Goal: Task Accomplishment & Management: Manage account settings

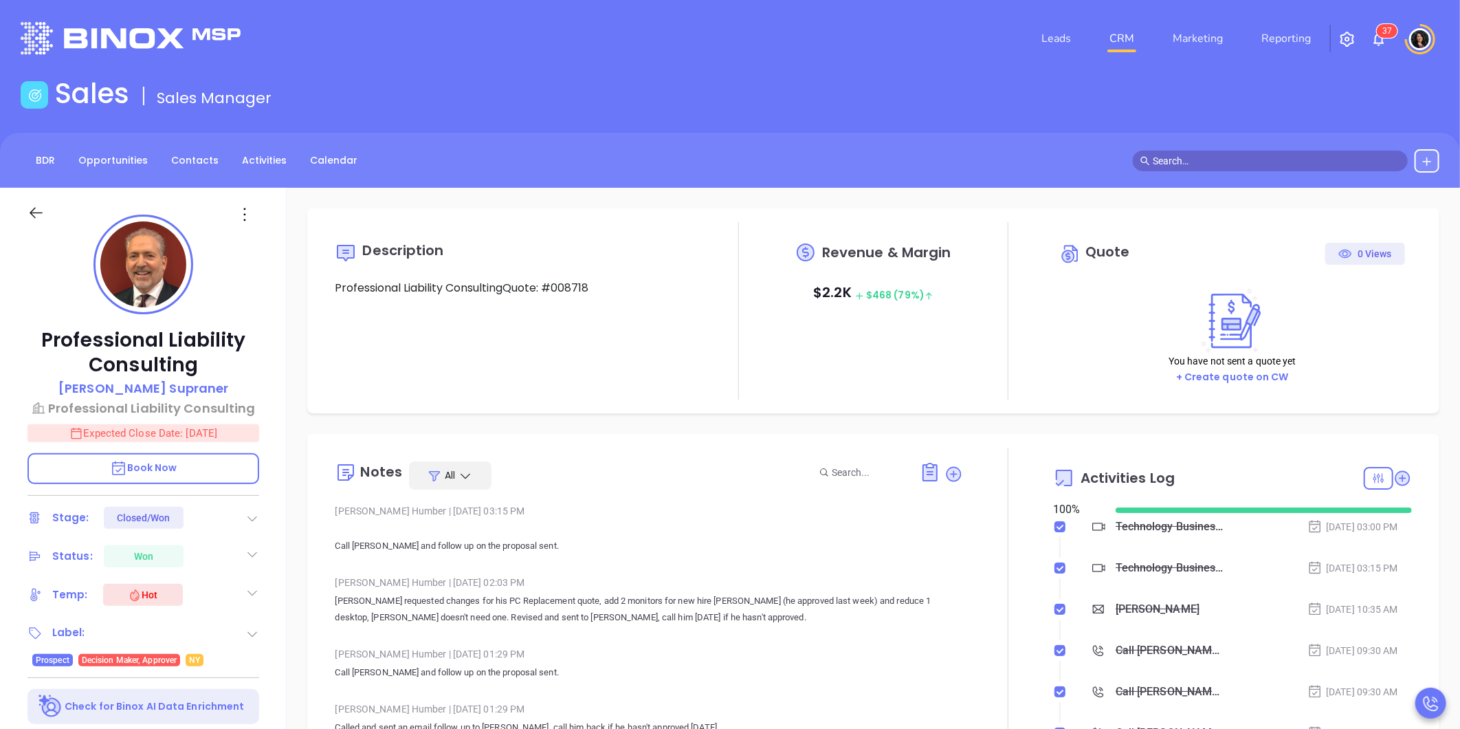
type input "[DATE]"
type input "[PERSON_NAME]"
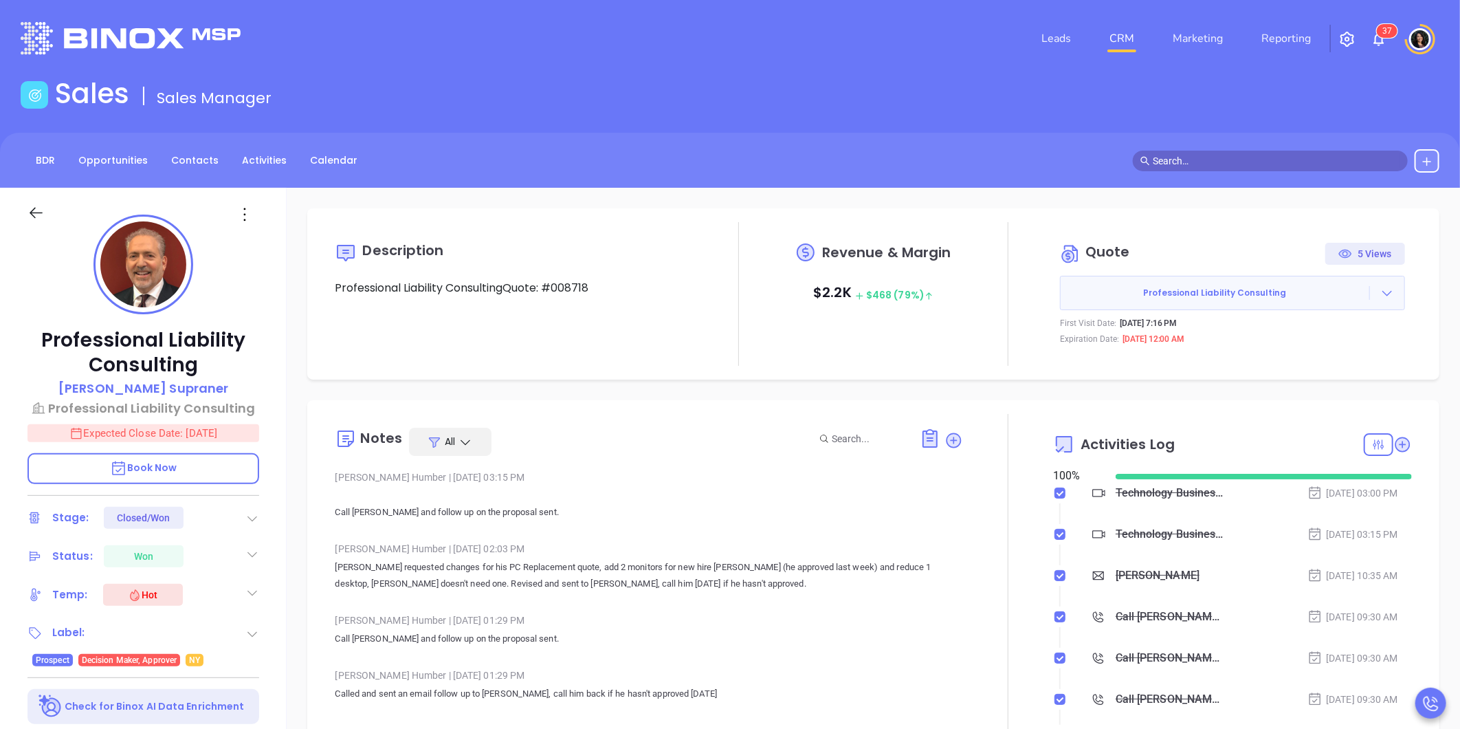
click at [1129, 34] on link "CRM" at bounding box center [1122, 38] width 36 height 27
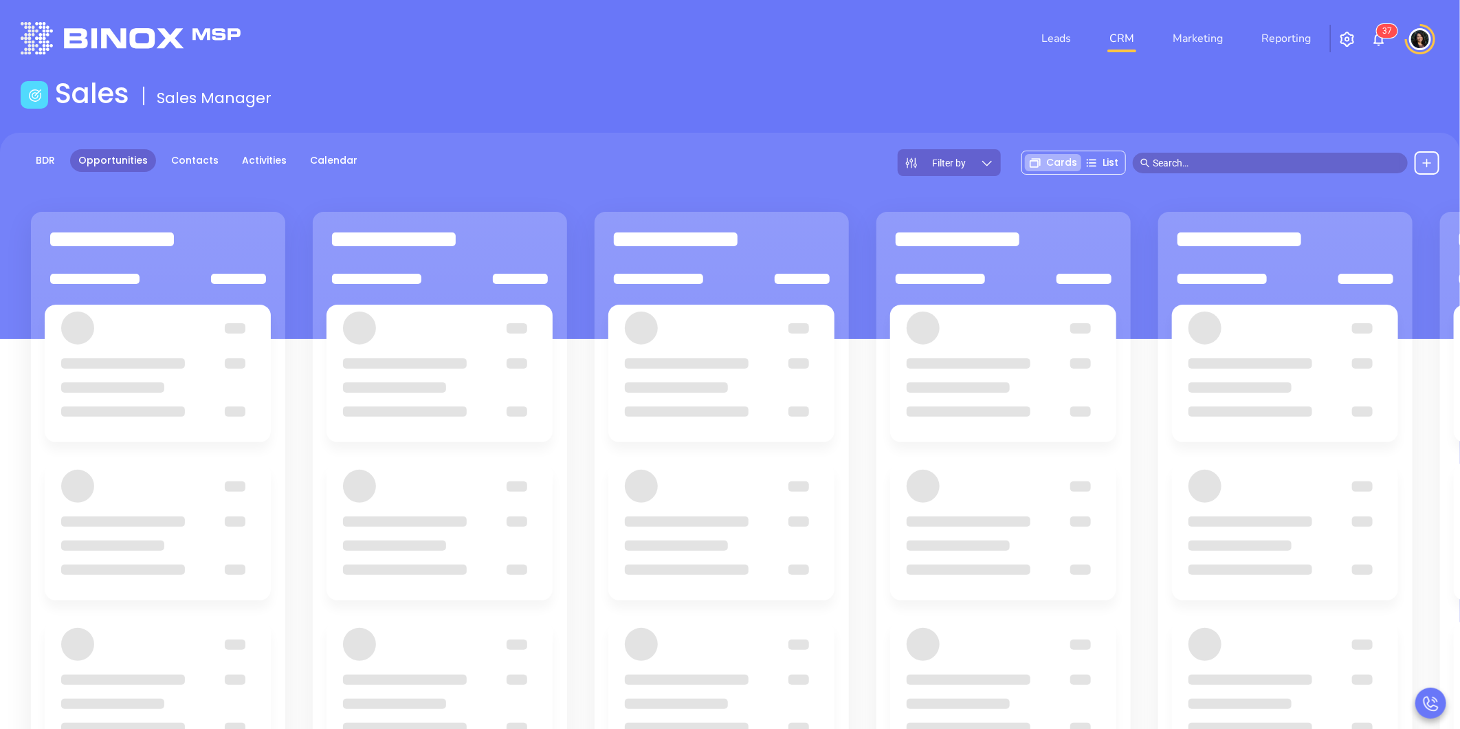
click at [1185, 155] on input "text" at bounding box center [1276, 162] width 247 height 15
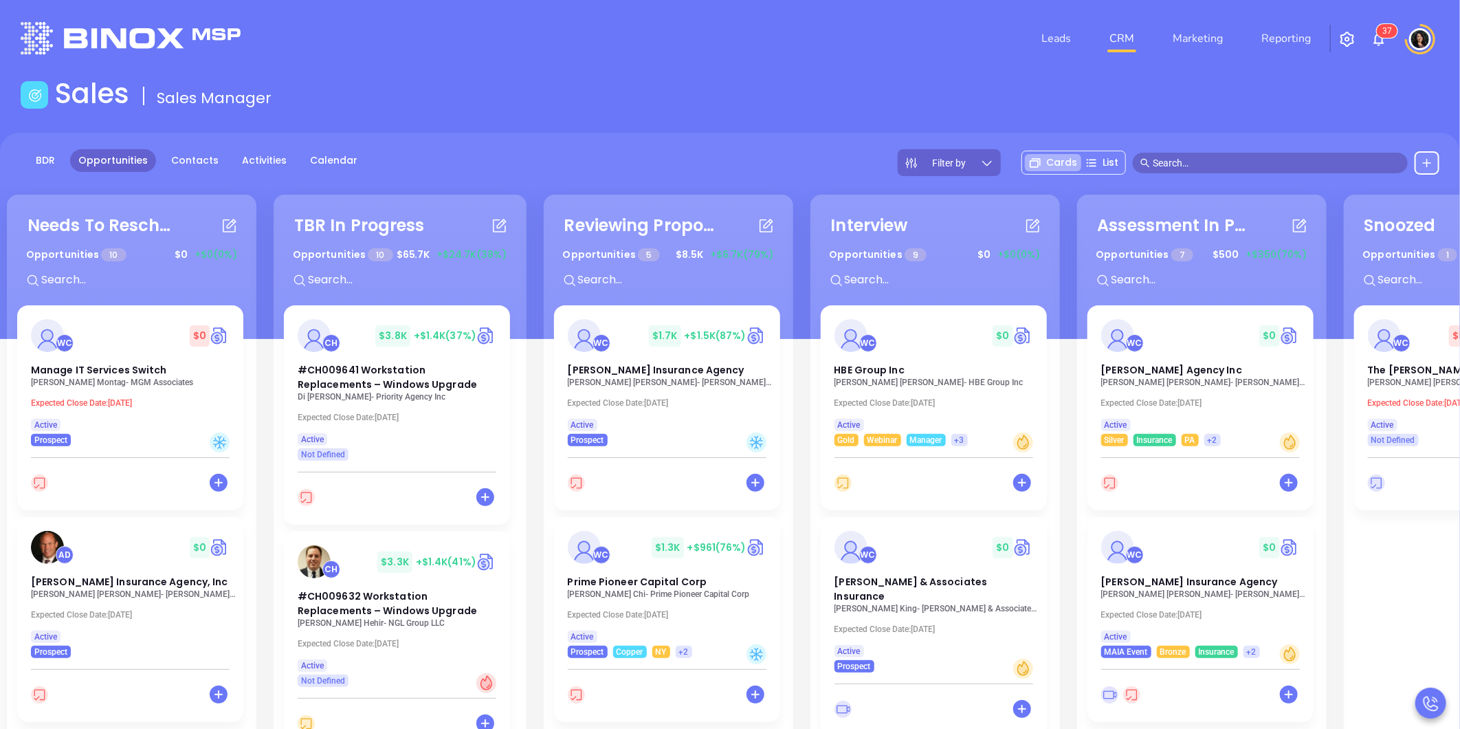
click at [1247, 158] on input "text" at bounding box center [1276, 162] width 247 height 15
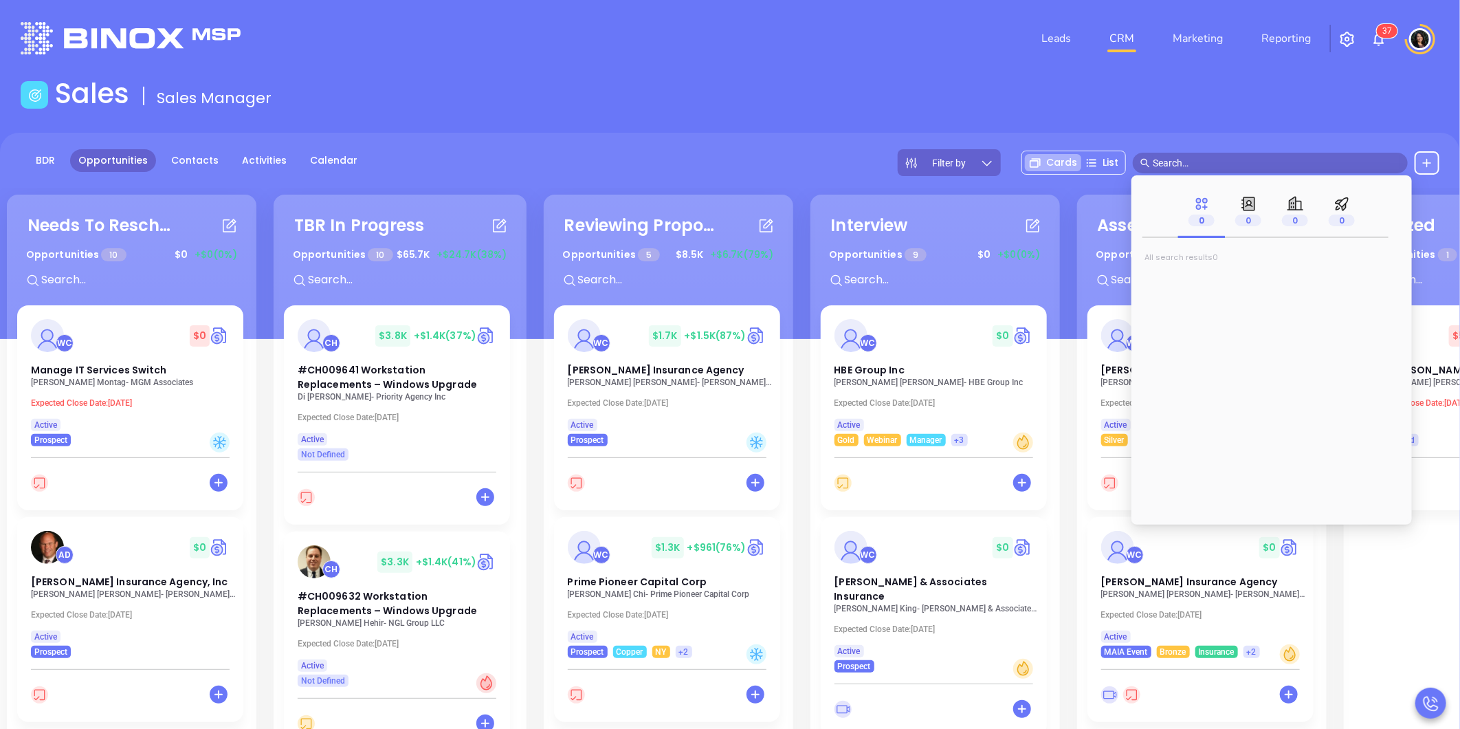
type input "m"
type input "justin krau"
click at [1252, 276] on span "jkraus@mackoul.com" at bounding box center [1351, 281] width 199 height 14
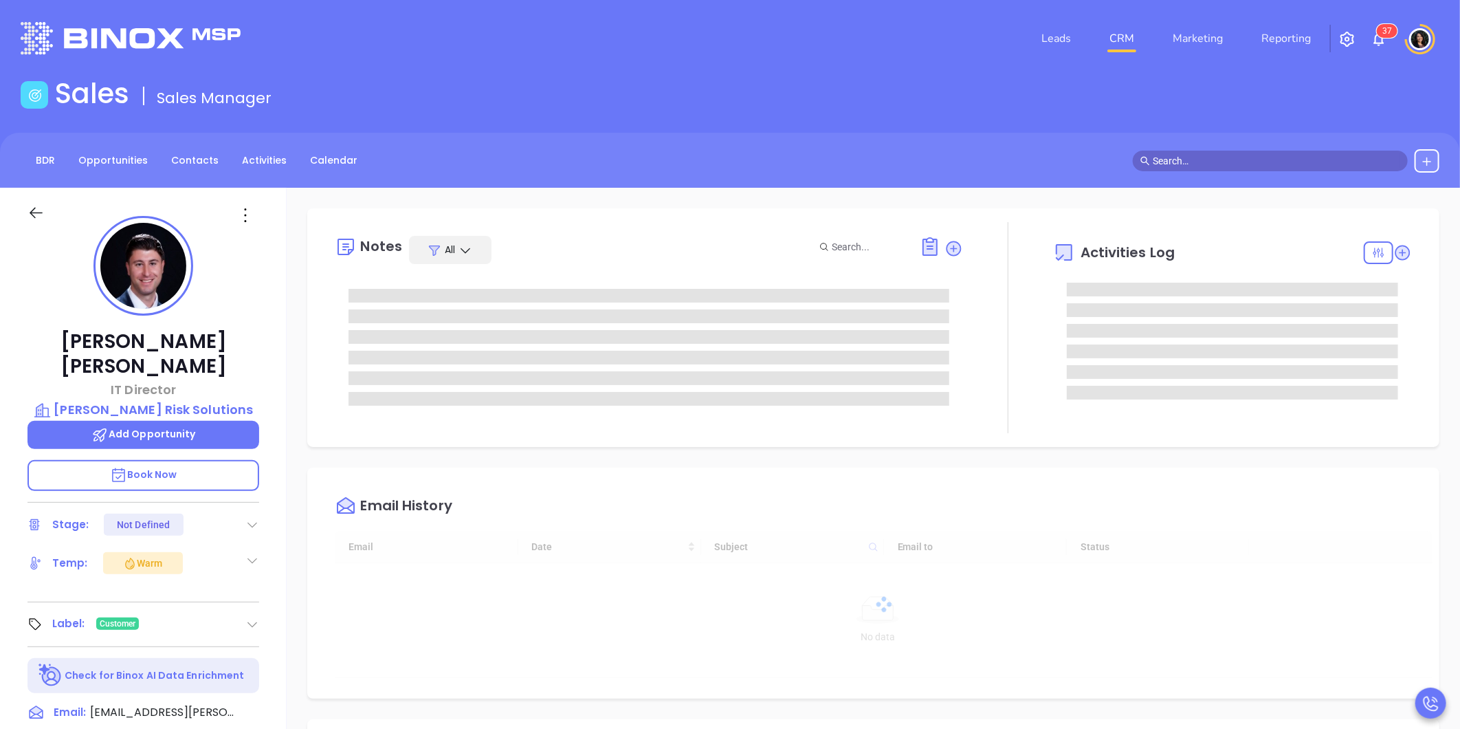
type input "[DATE]"
type input "[PERSON_NAME]"
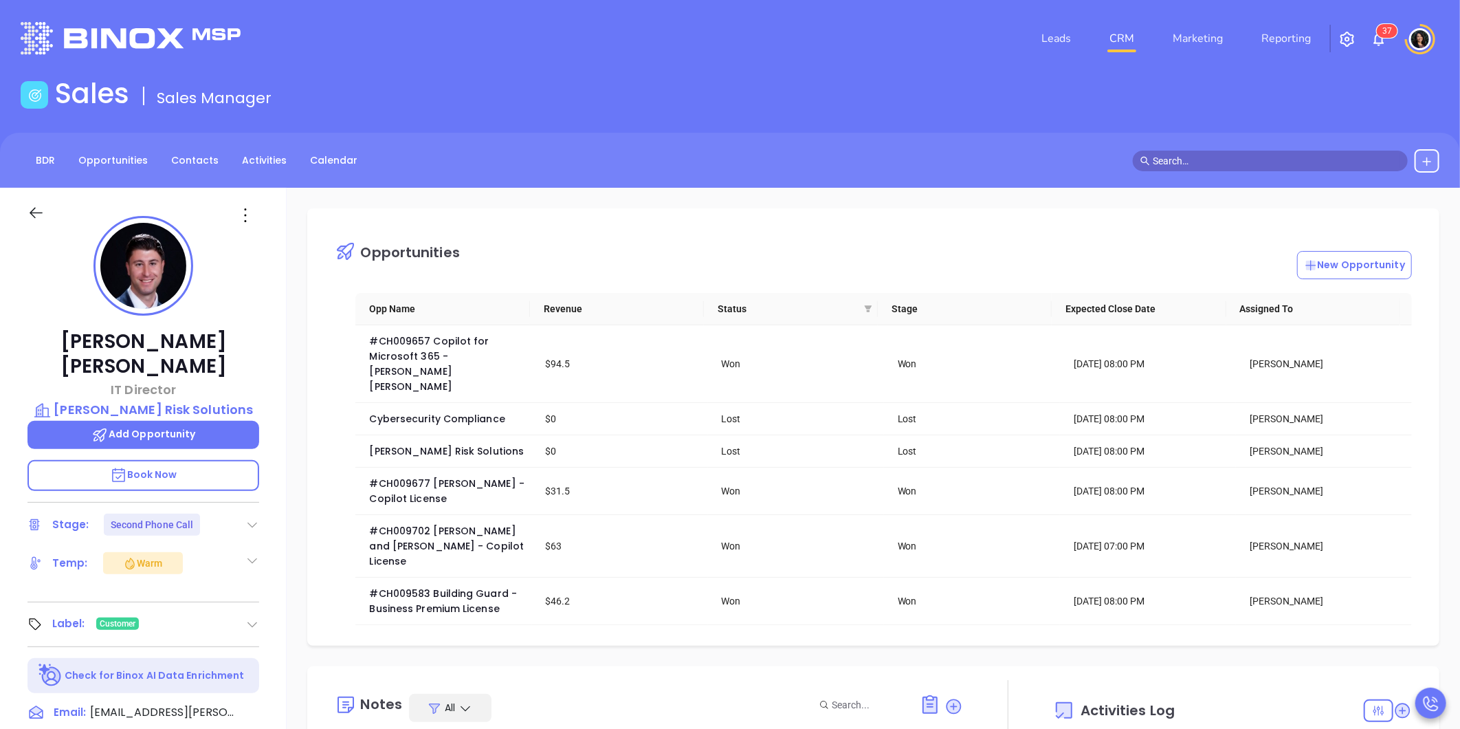
scroll to position [153, 0]
click at [734, 149] on div "BDR Opportunities Contacts Activities Calendar" at bounding box center [730, 160] width 1460 height 23
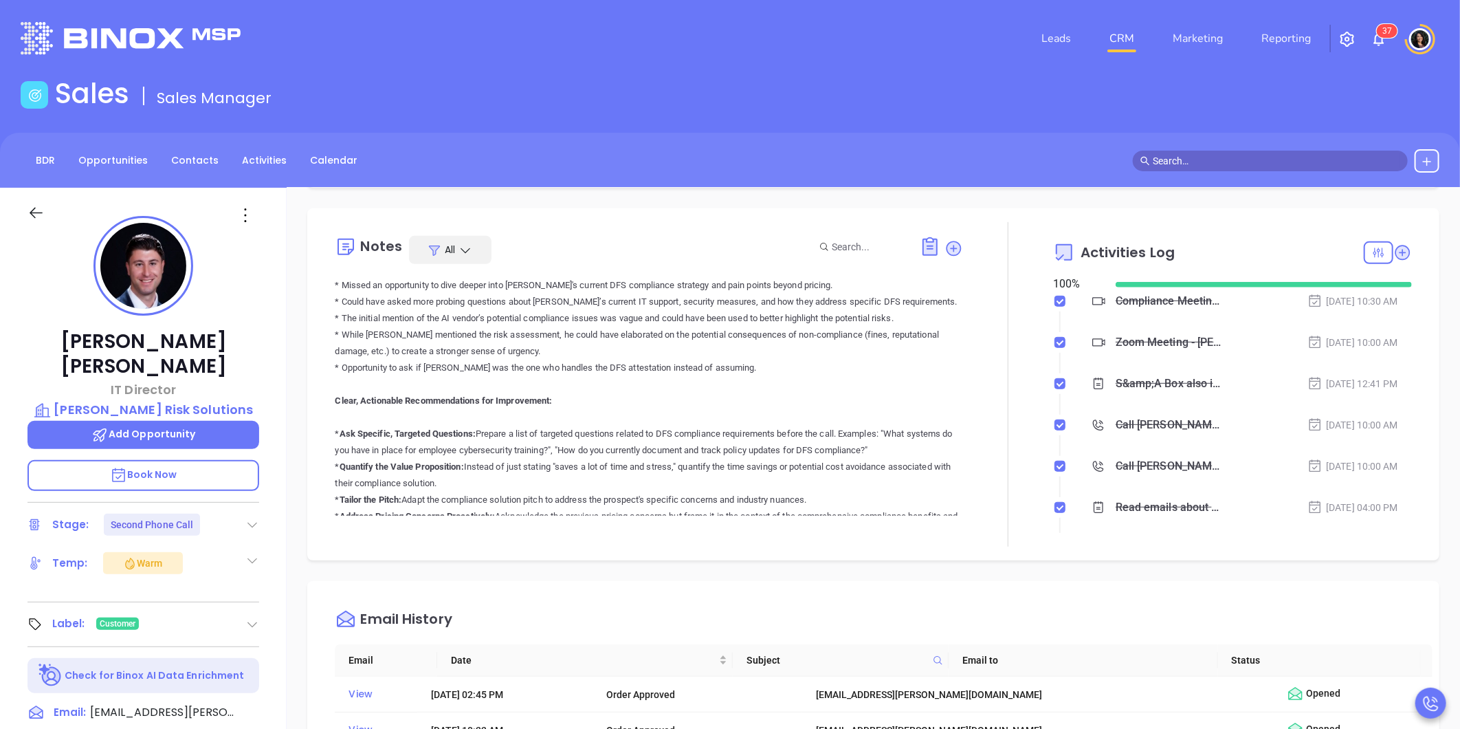
scroll to position [764, 0]
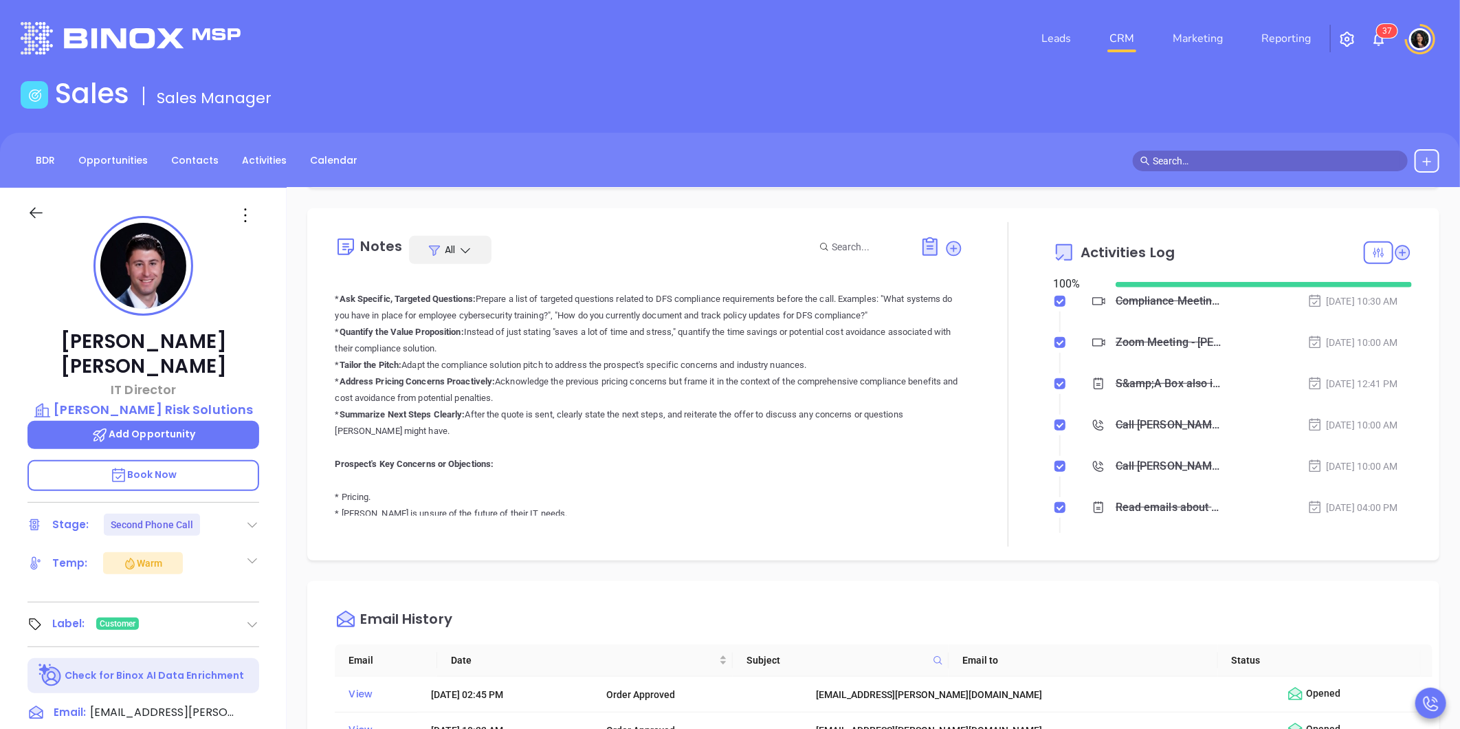
click at [975, 65] on header "Leads CRM Marketing Reporting 3 7 Financial Leads Leads" at bounding box center [730, 38] width 1419 height 77
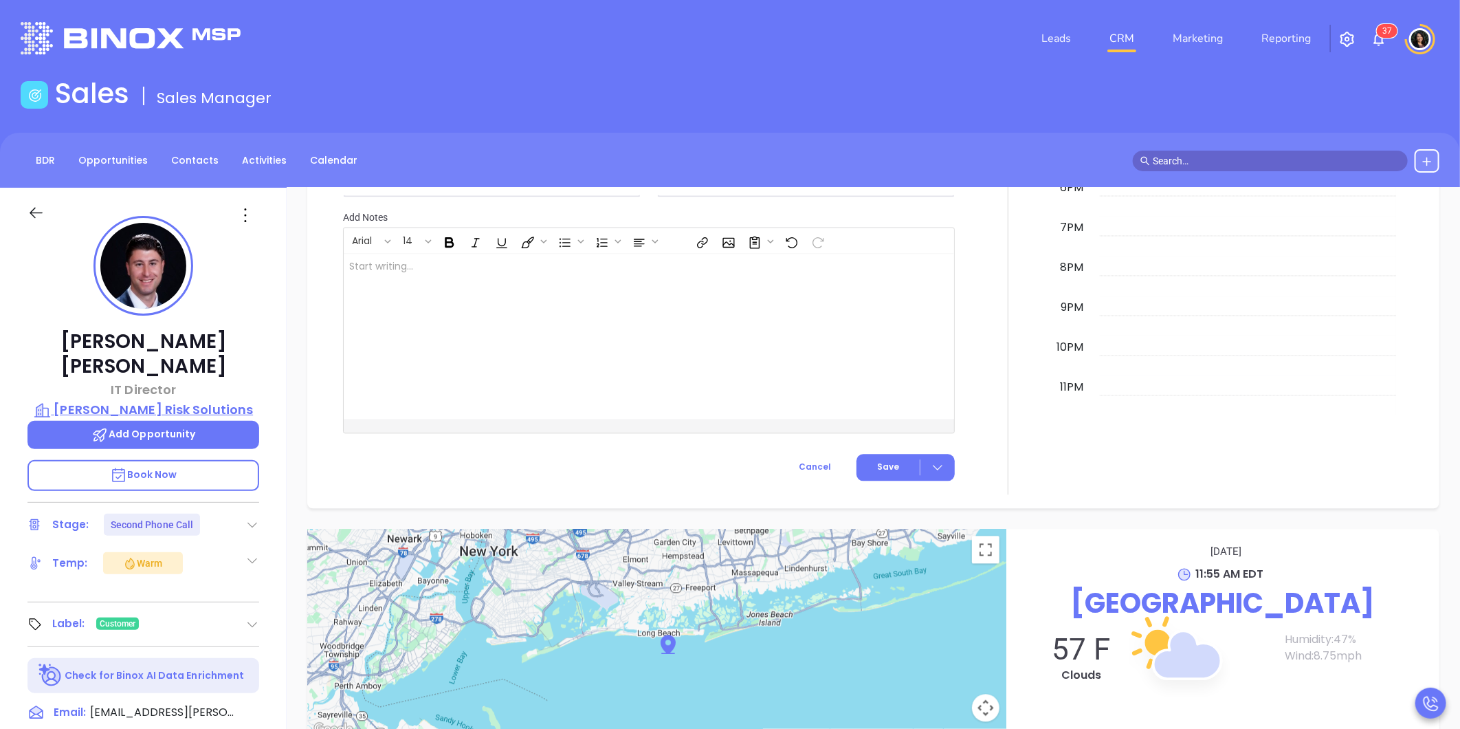
click at [141, 400] on p "Mackoul Risk Solutions" at bounding box center [143, 409] width 232 height 19
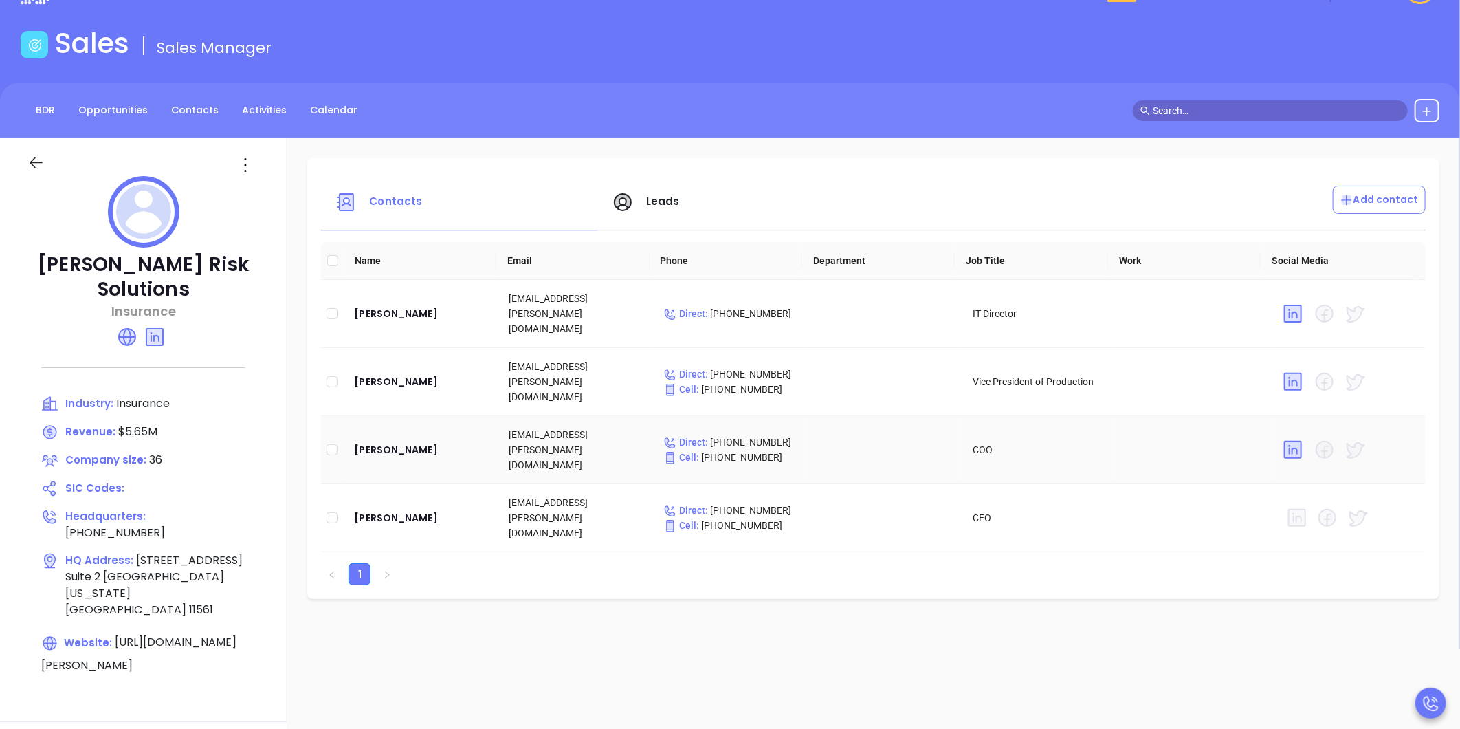
scroll to position [76, 0]
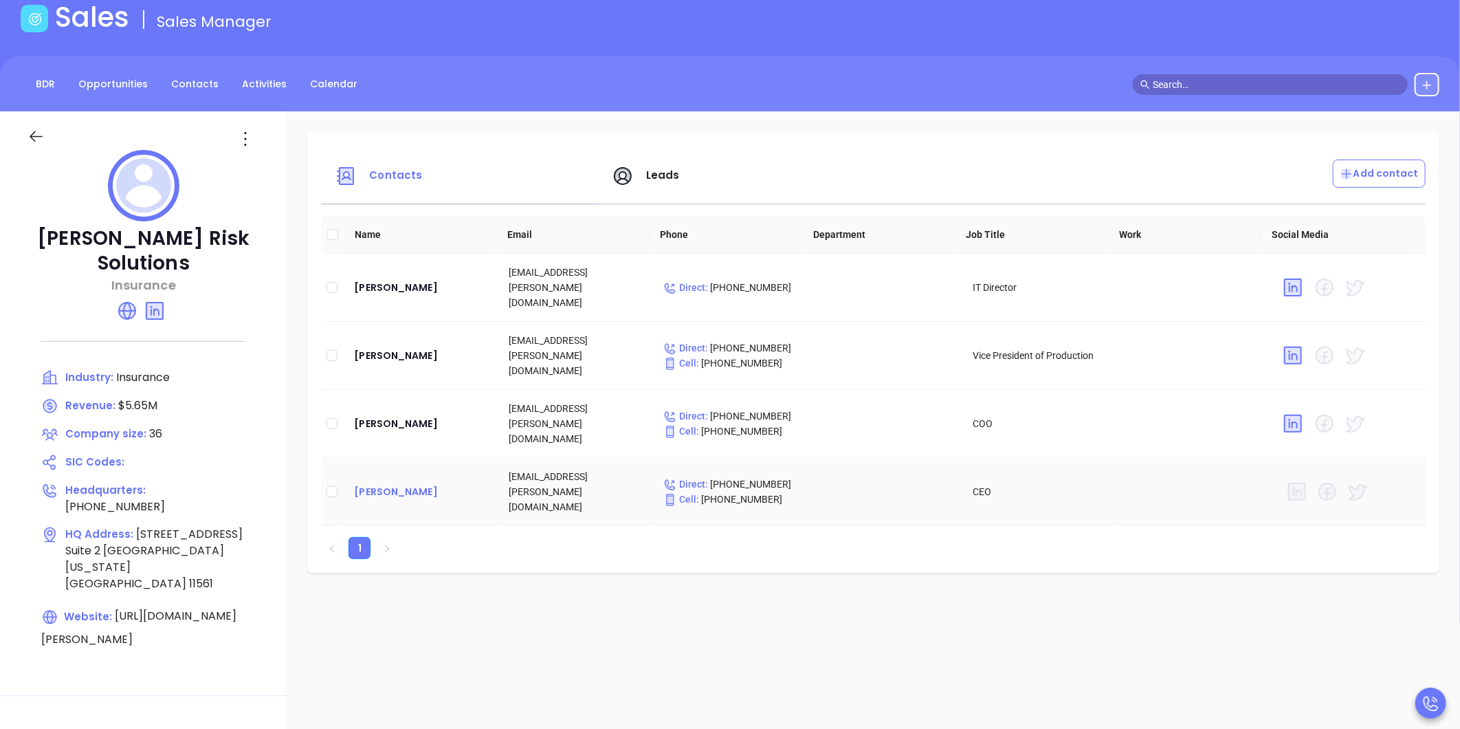
click at [394, 483] on div "Edward J. Mackoul" at bounding box center [420, 491] width 133 height 16
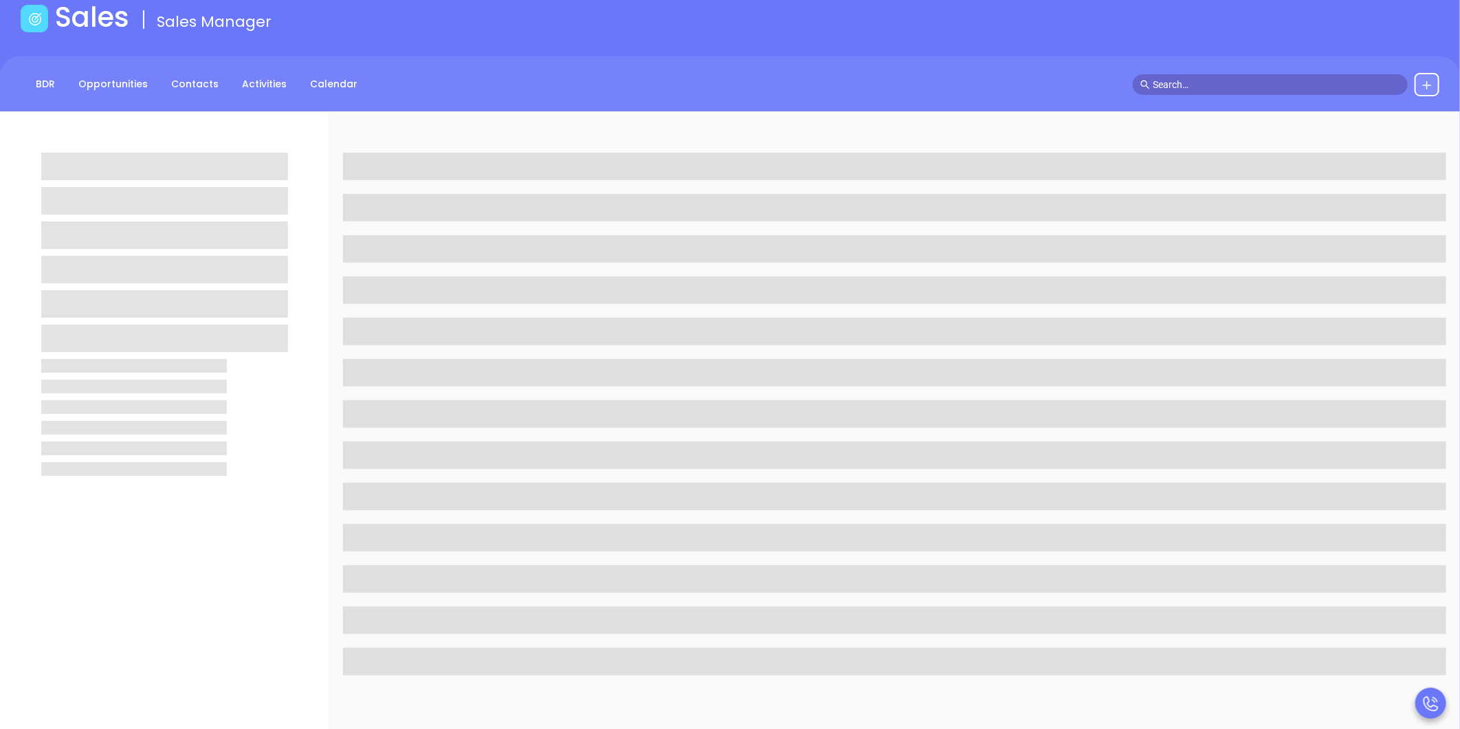
click at [1064, 45] on main "Sales Sales Manager BDR Opportunities Contacts Activities Calendar Call Now Cal…" at bounding box center [730, 512] width 1460 height 1022
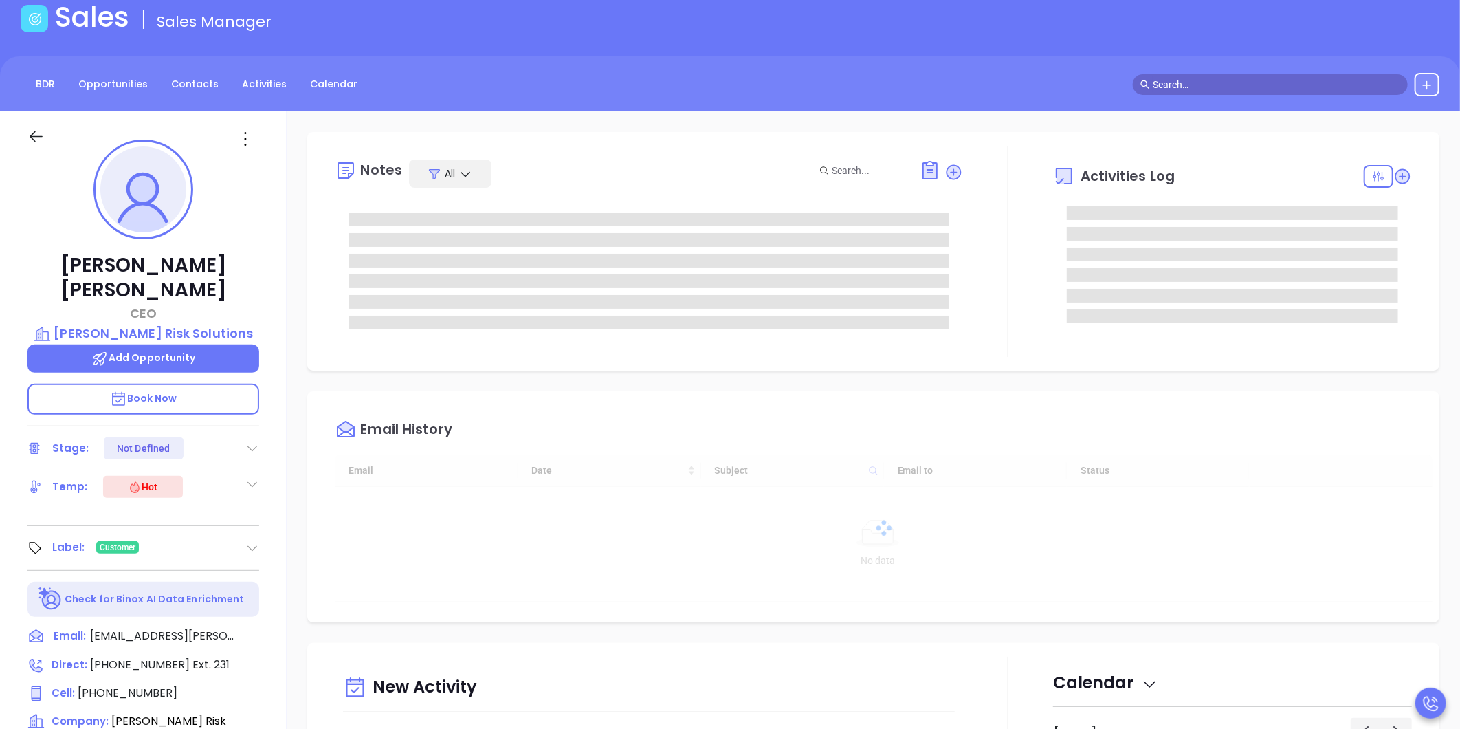
type input "[DATE]"
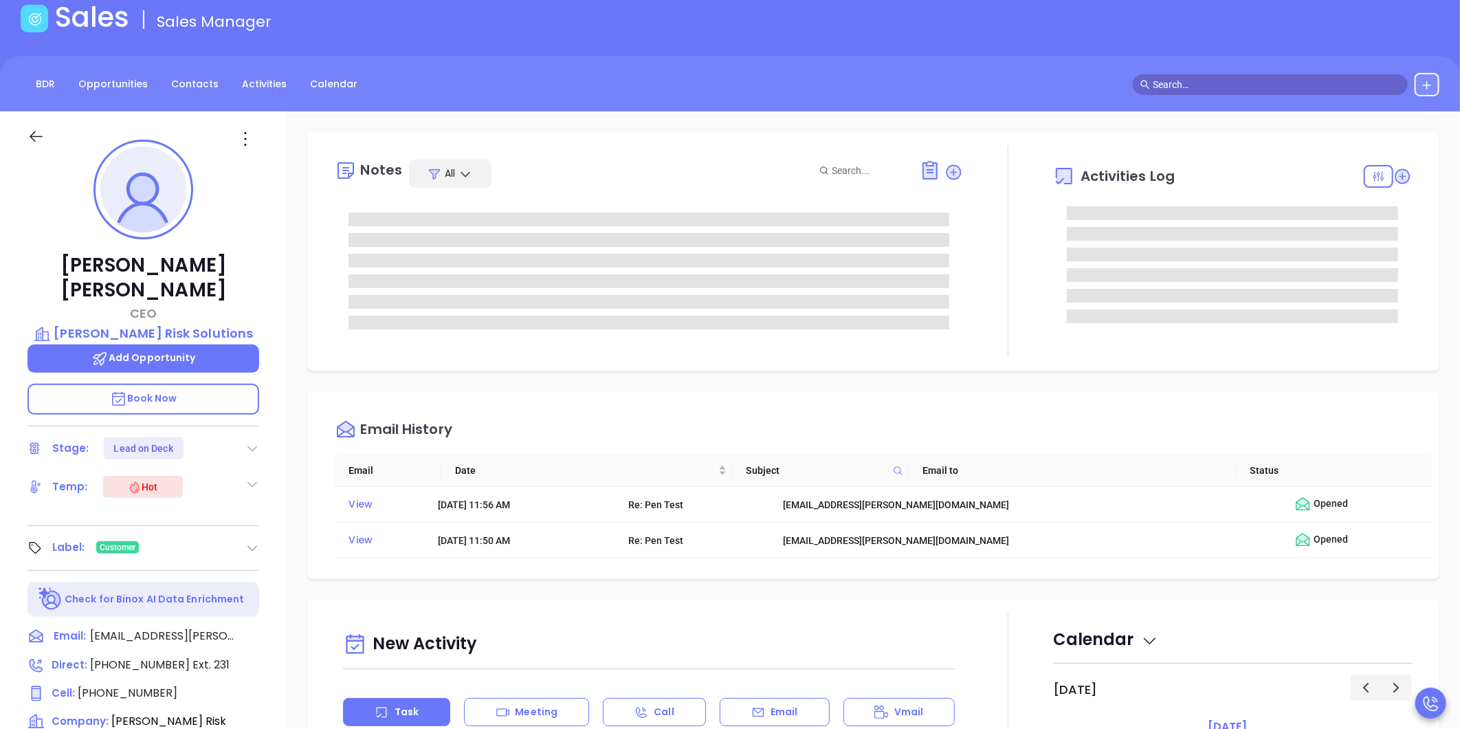
type input "[PERSON_NAME]"
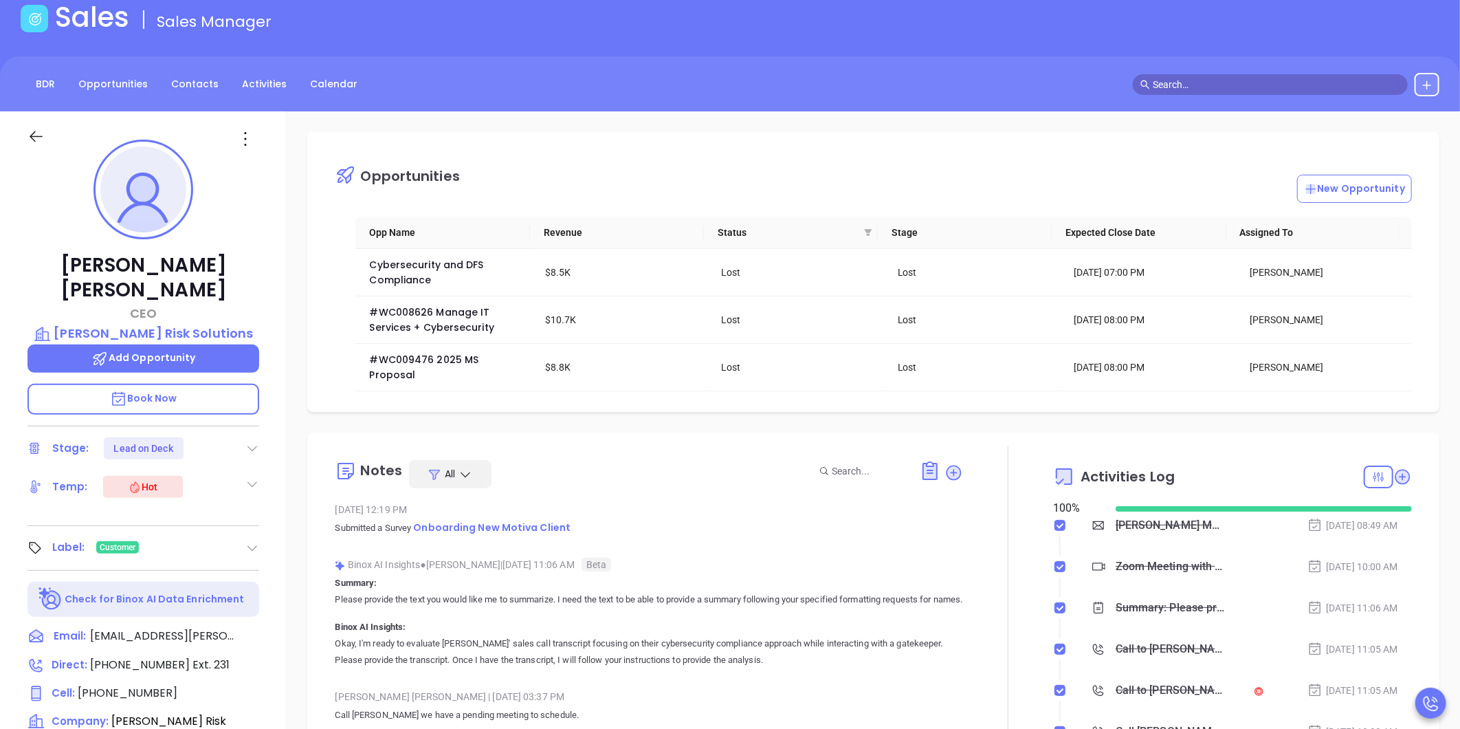
scroll to position [1363, 0]
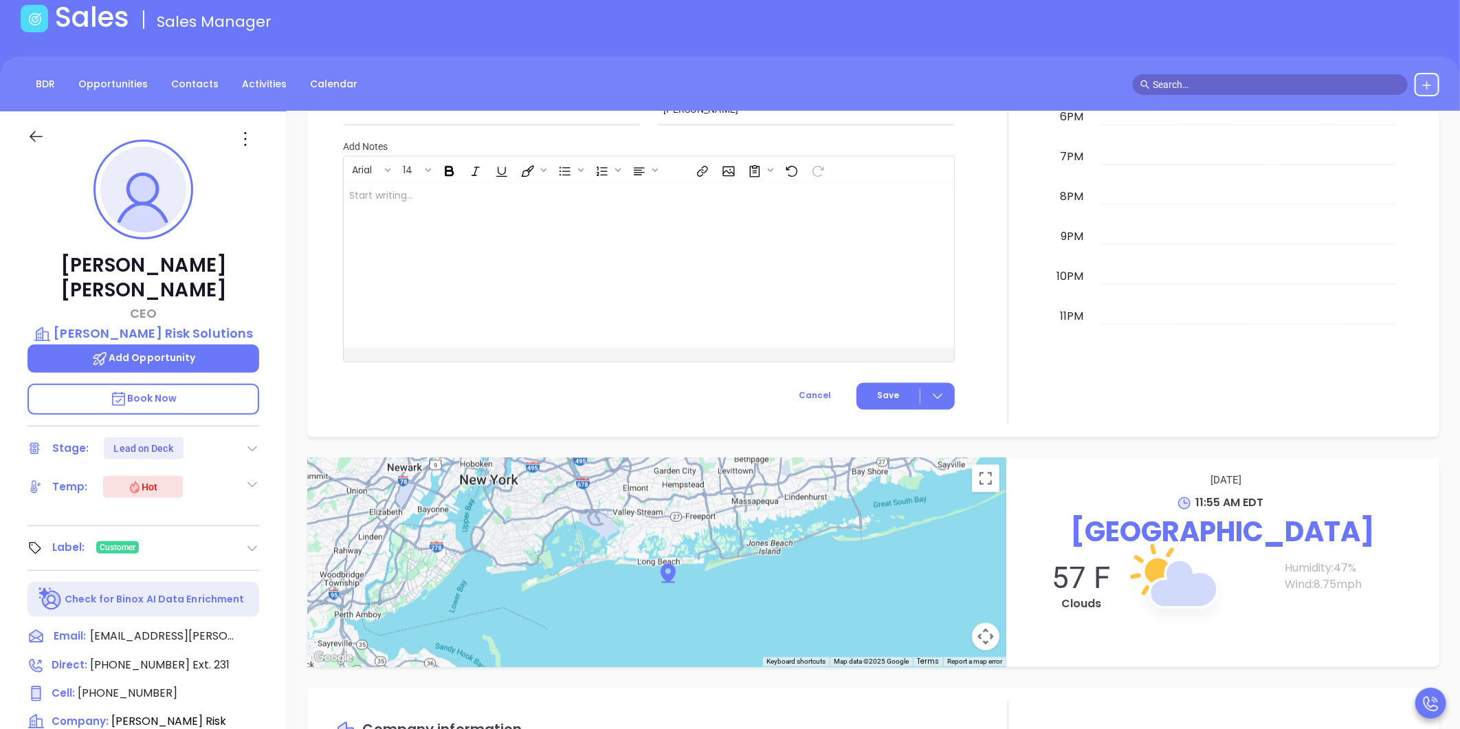
click at [296, 183] on div "New Activity Task Meeting Call Email Vmail SMS Schedule a Task Select your date…" at bounding box center [874, 43] width 1174 height 787
click at [151, 324] on p "Mackoul Risk Solutions" at bounding box center [143, 333] width 232 height 19
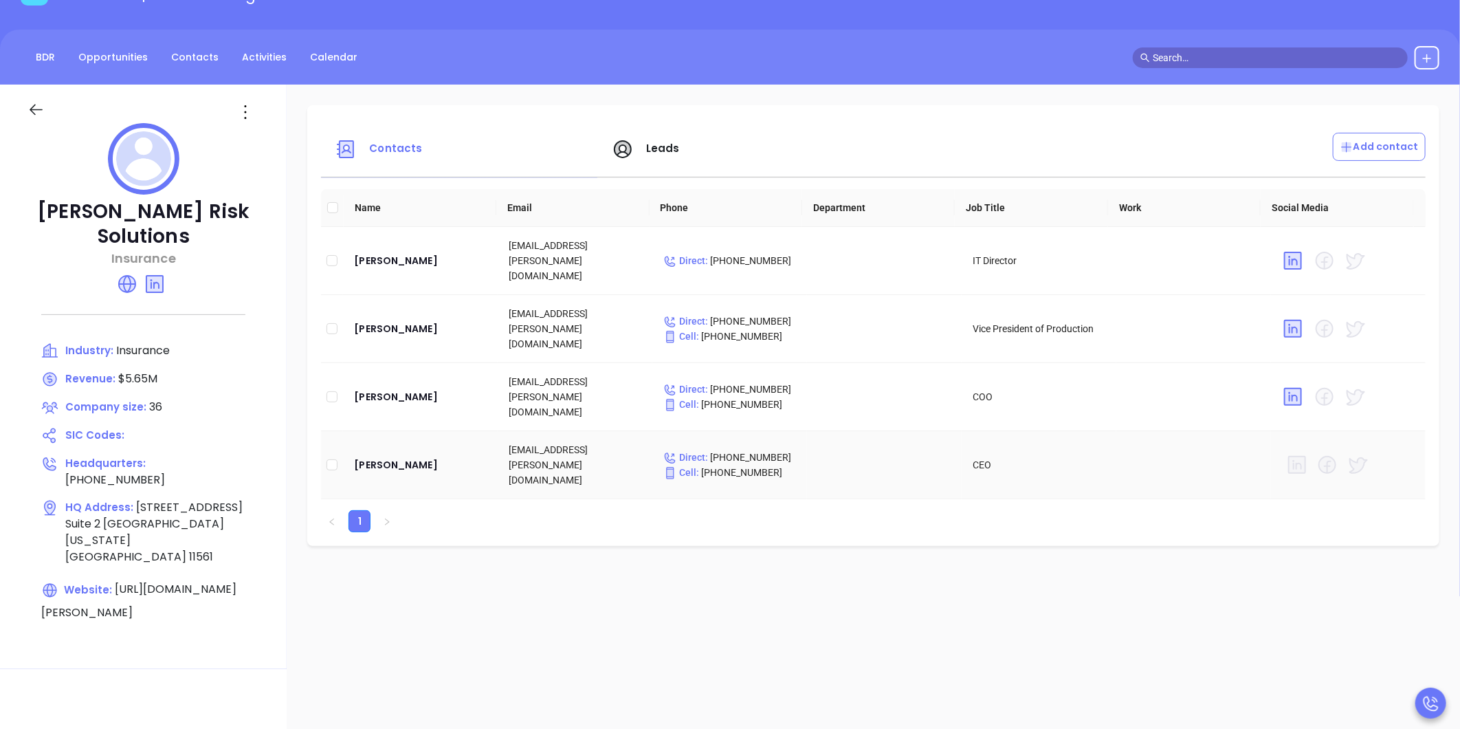
scroll to position [76, 0]
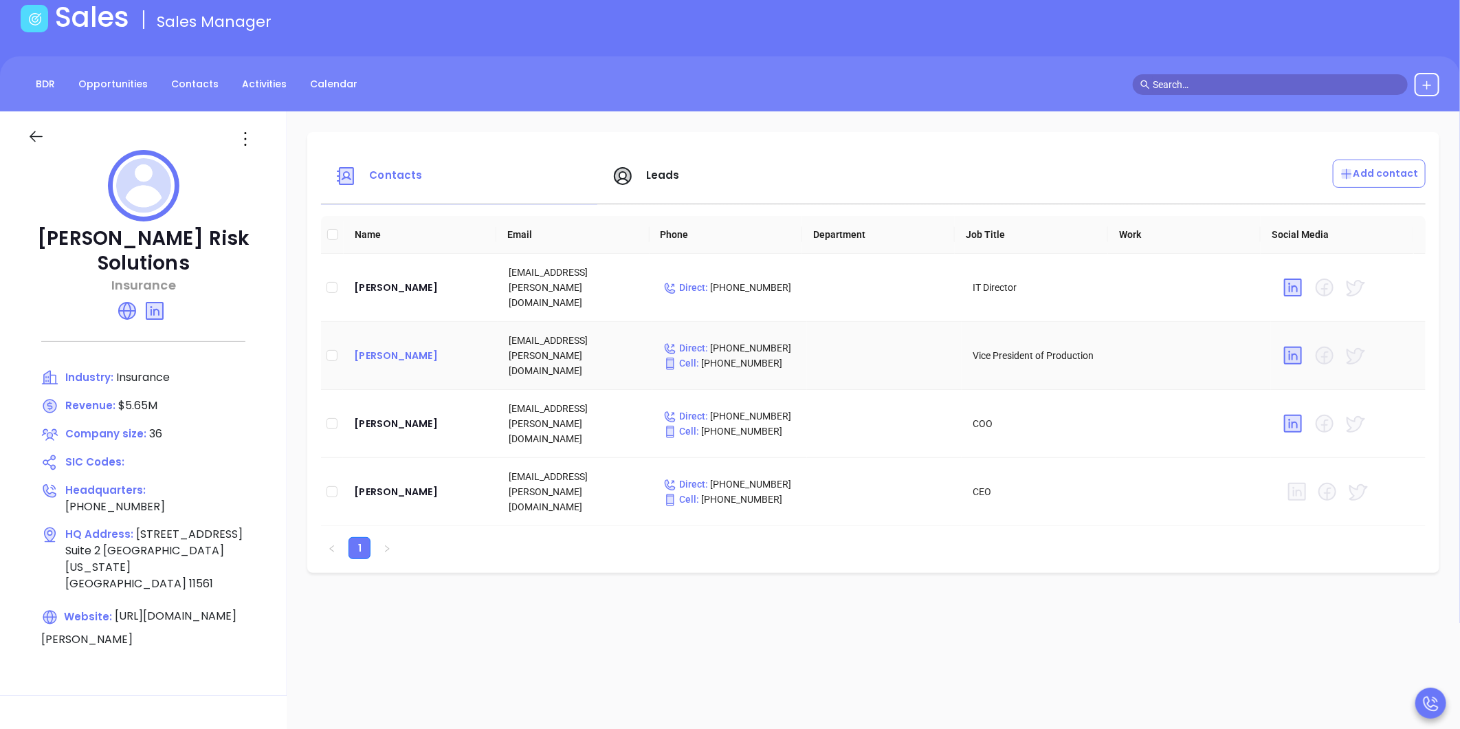
click at [386, 347] on div "Gabrielle Fisher" at bounding box center [420, 355] width 133 height 16
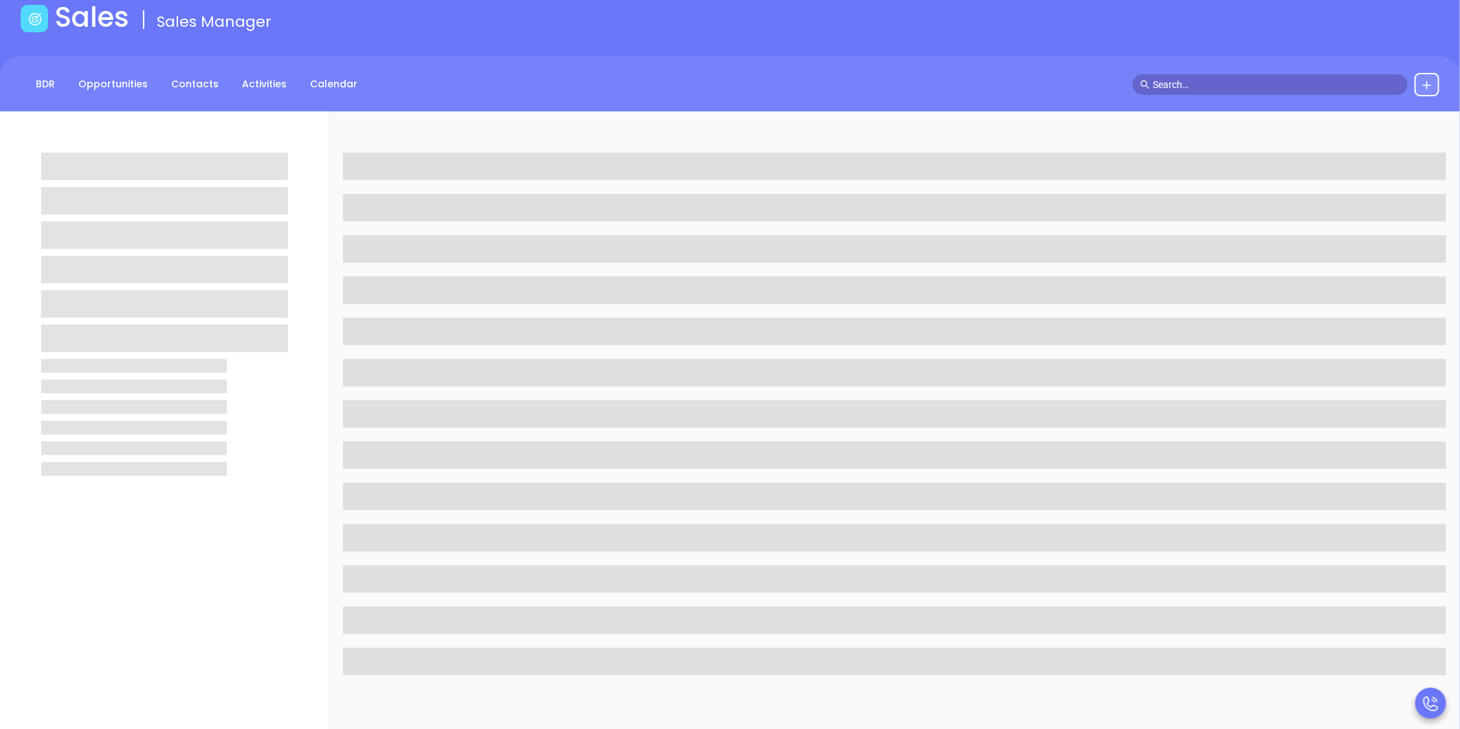
click at [1069, 50] on main "Sales Sales Manager BDR Opportunities Contacts Activities Calendar Call Now Cal…" at bounding box center [730, 512] width 1460 height 1022
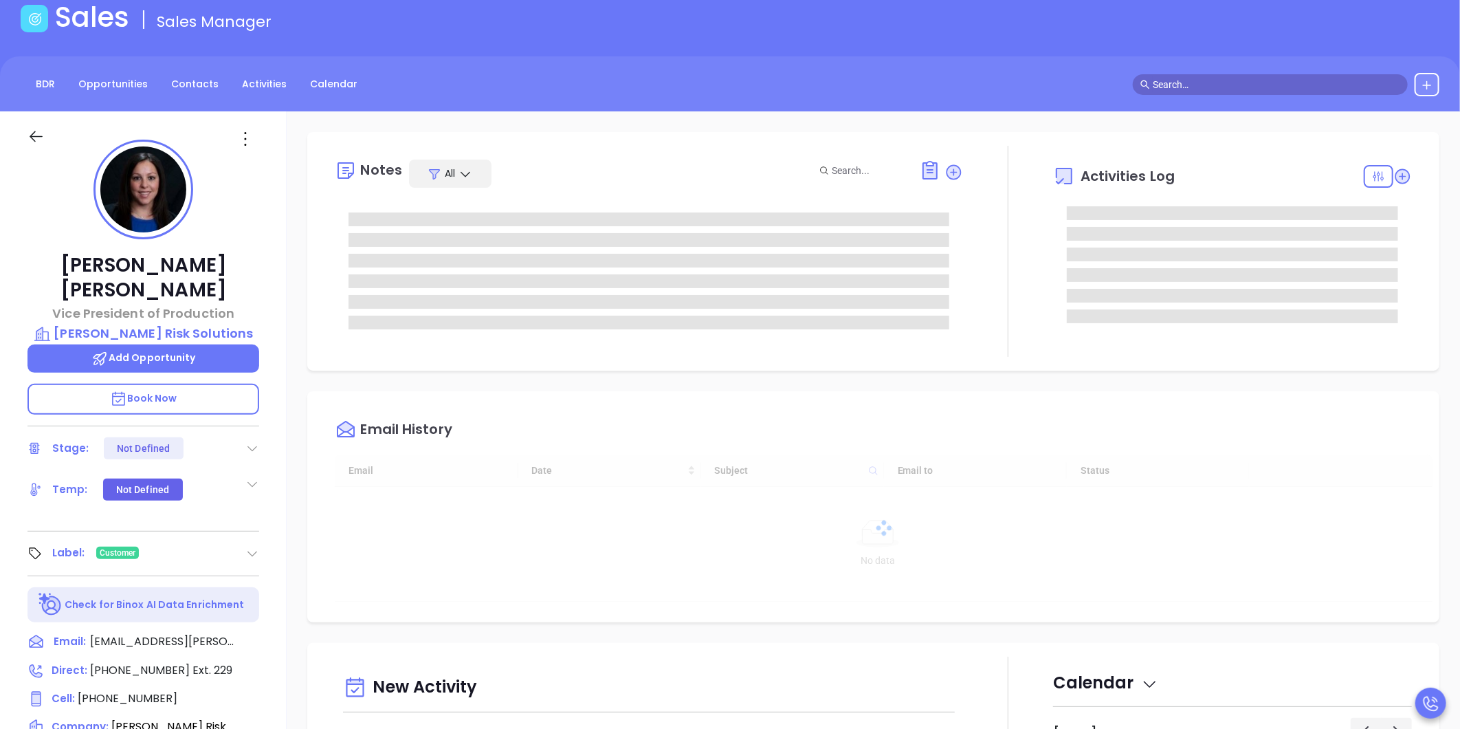
type input "[DATE]"
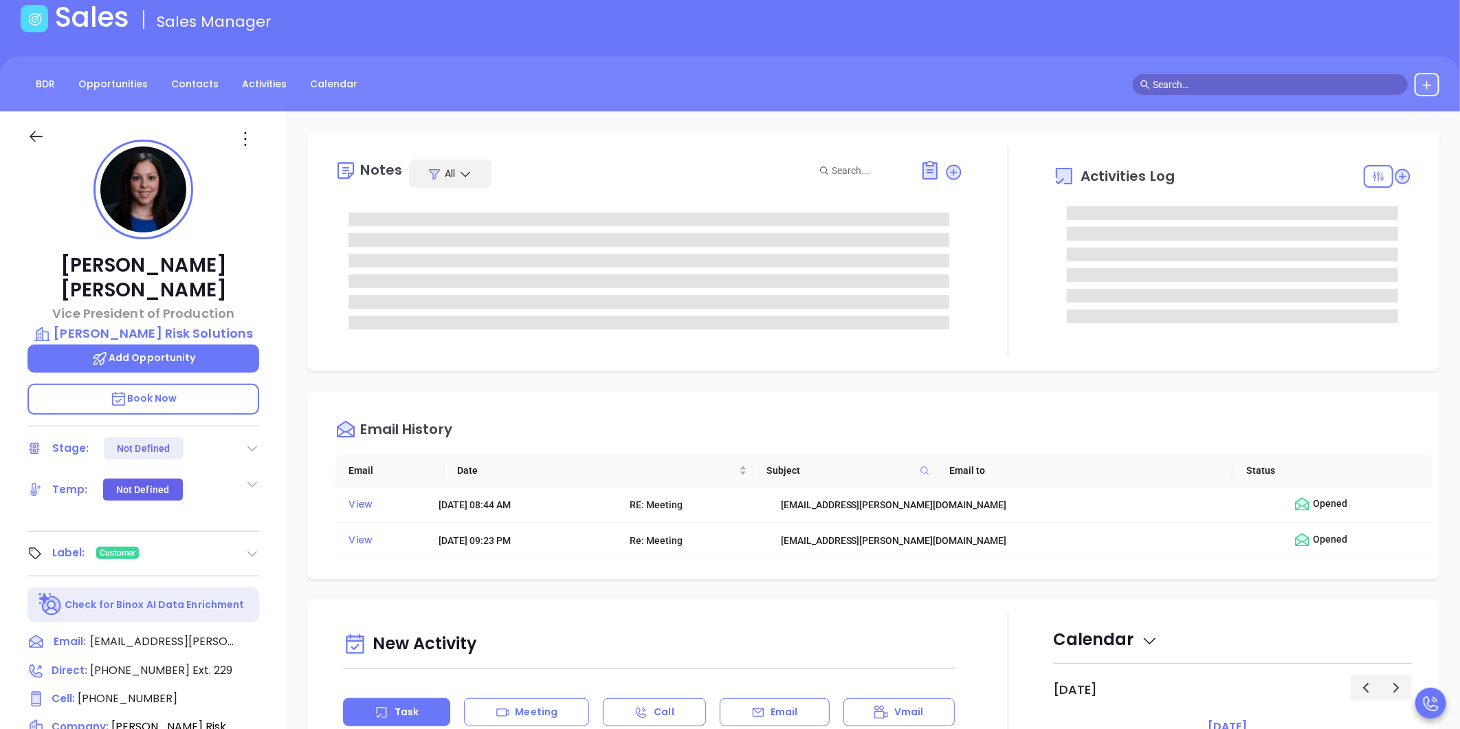
type input "[PERSON_NAME]"
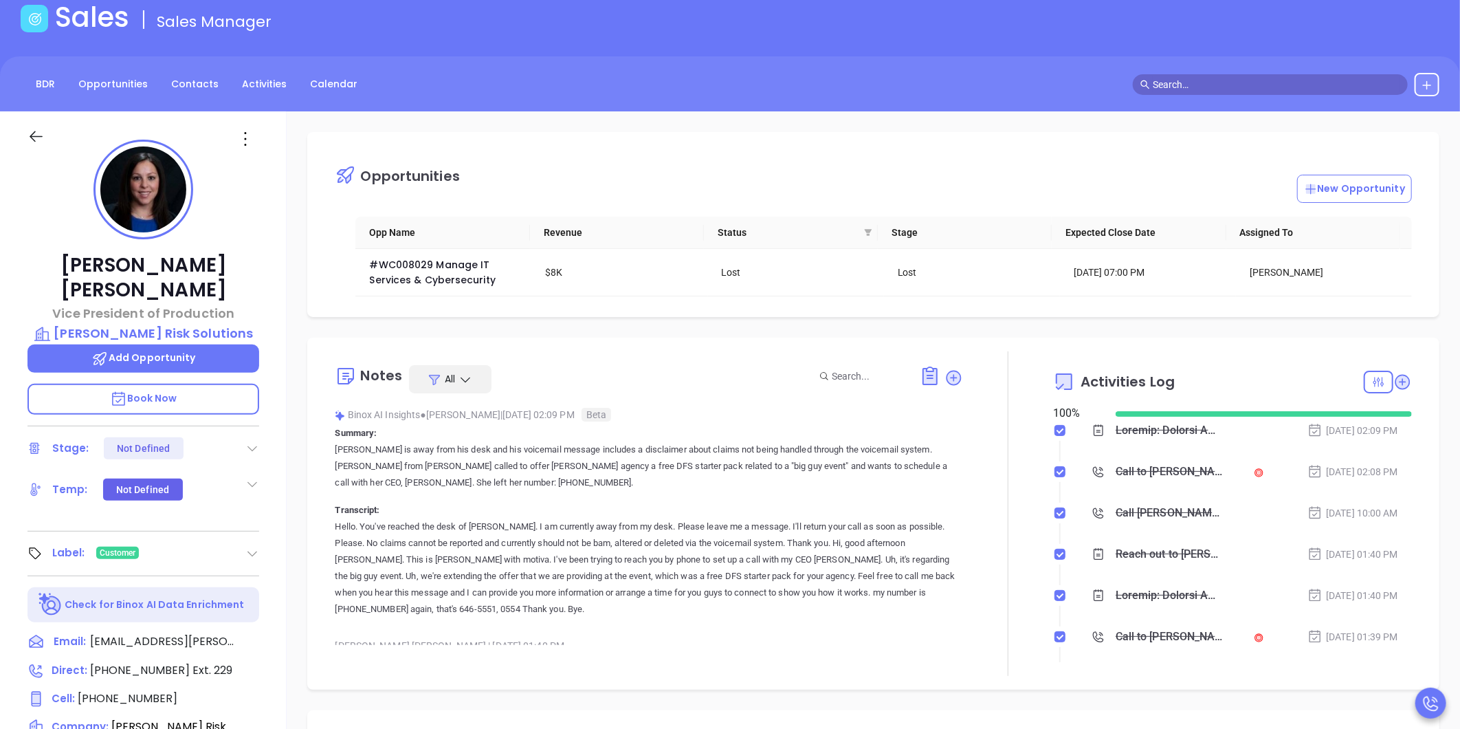
scroll to position [0, 0]
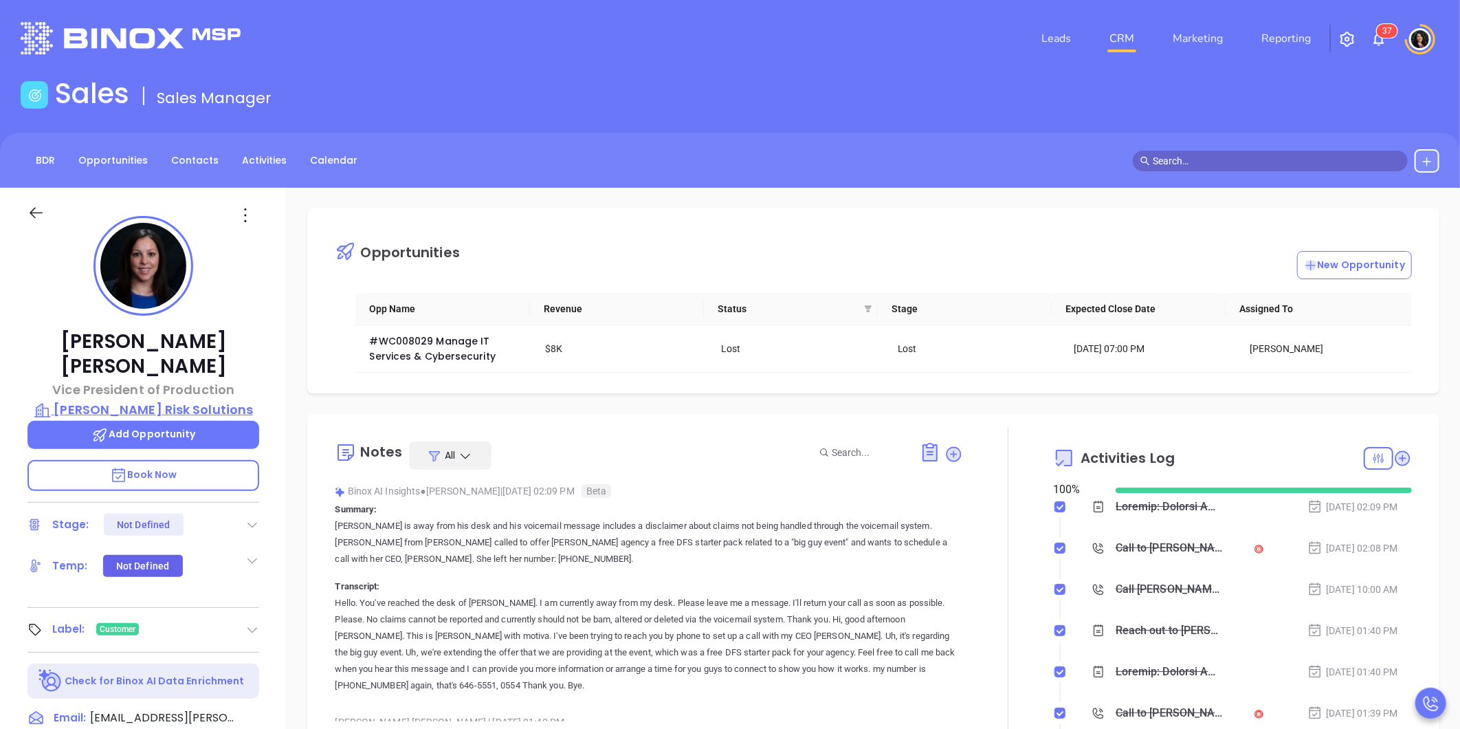
click at [149, 400] on p "Mackoul Risk Solutions" at bounding box center [143, 409] width 232 height 19
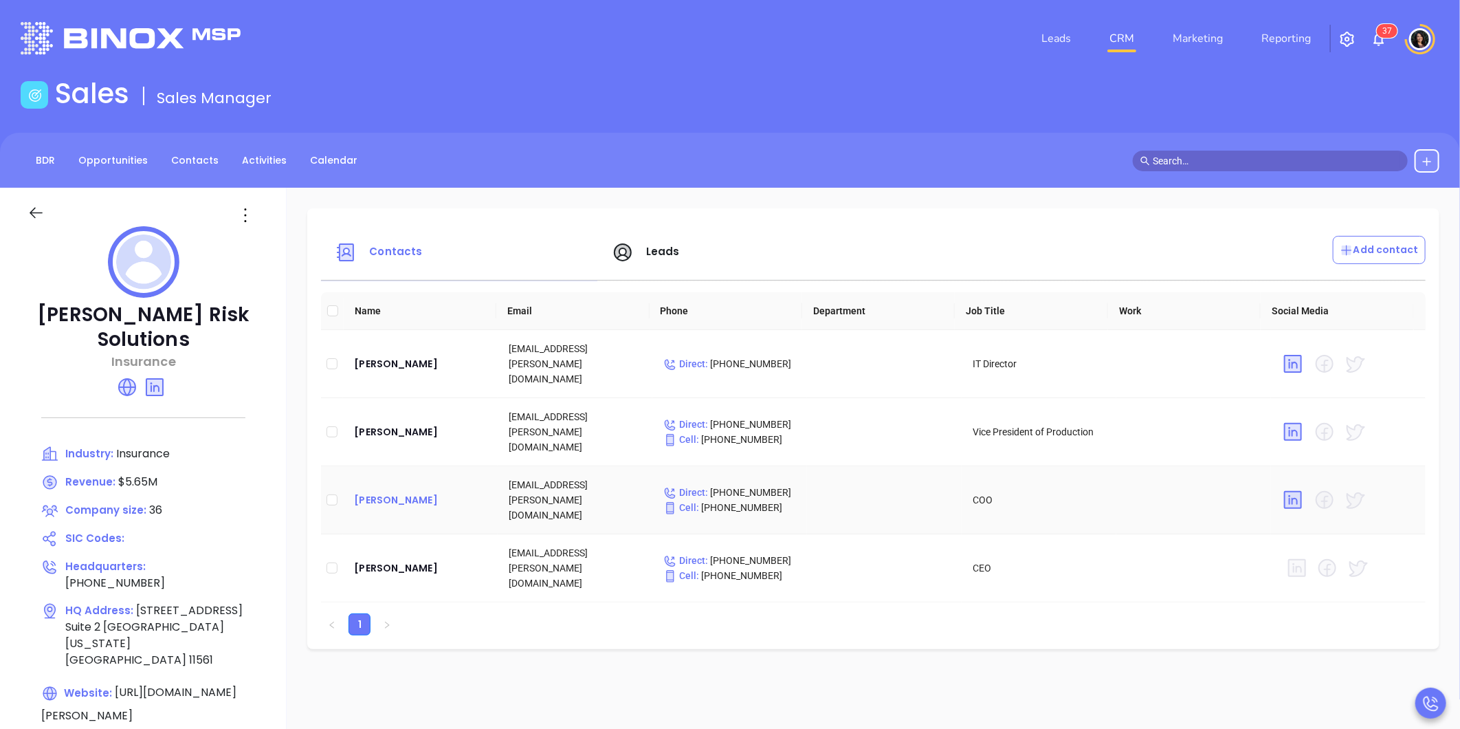
click at [392, 492] on div "Sally Dolce" at bounding box center [420, 500] width 133 height 16
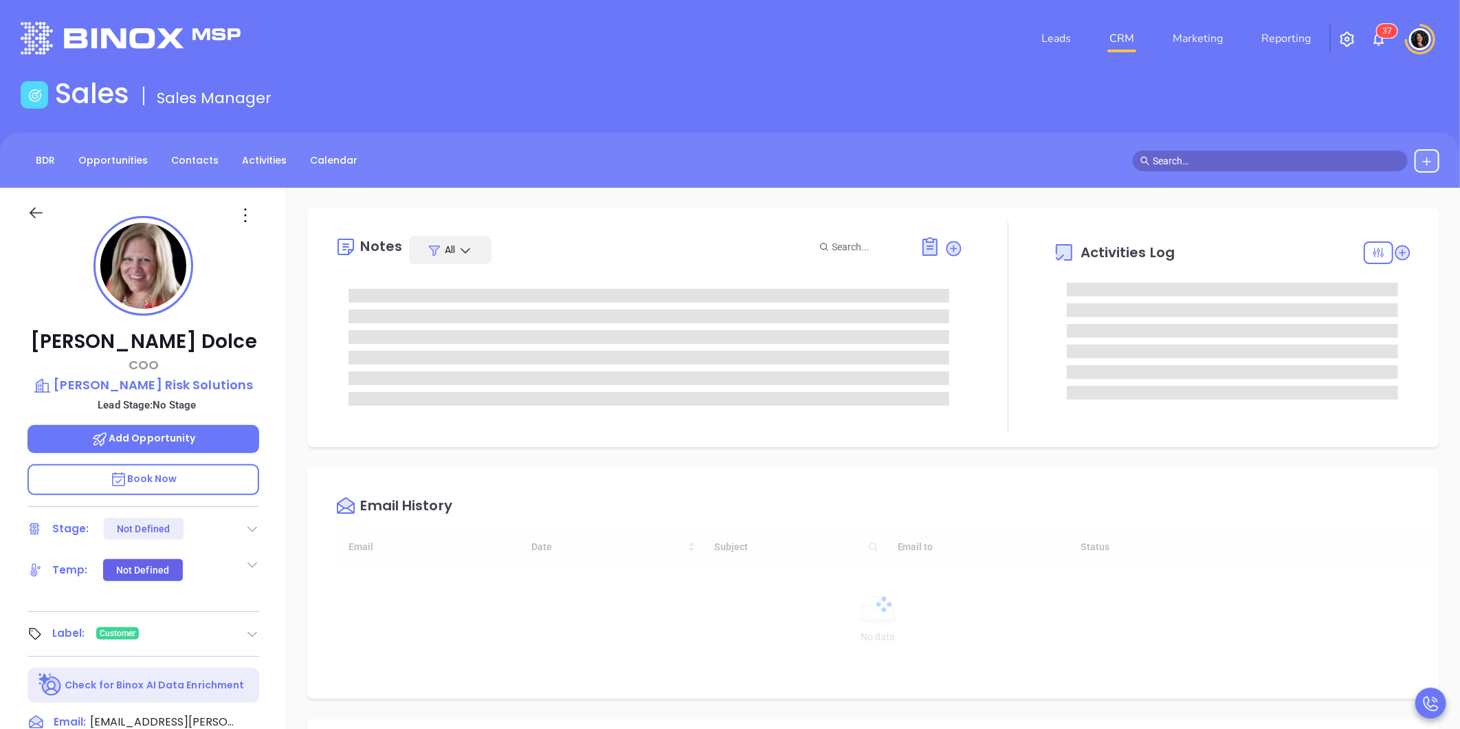
type input "10:00 am"
type input "[DATE]"
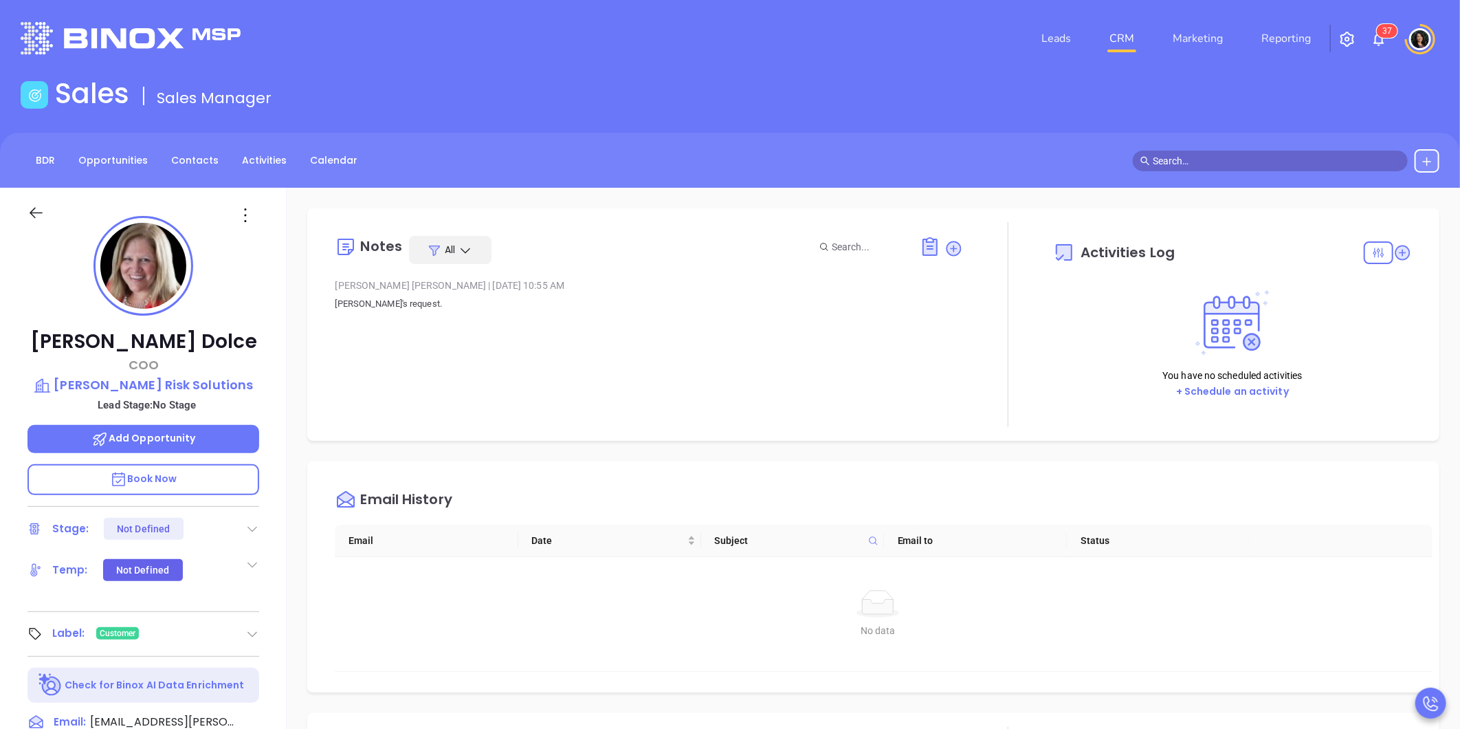
type input "[PERSON_NAME]"
click at [767, 80] on div "Sales Sales Manager" at bounding box center [729, 96] width 1435 height 38
click at [969, 83] on div "Sales Sales Manager" at bounding box center [729, 96] width 1435 height 38
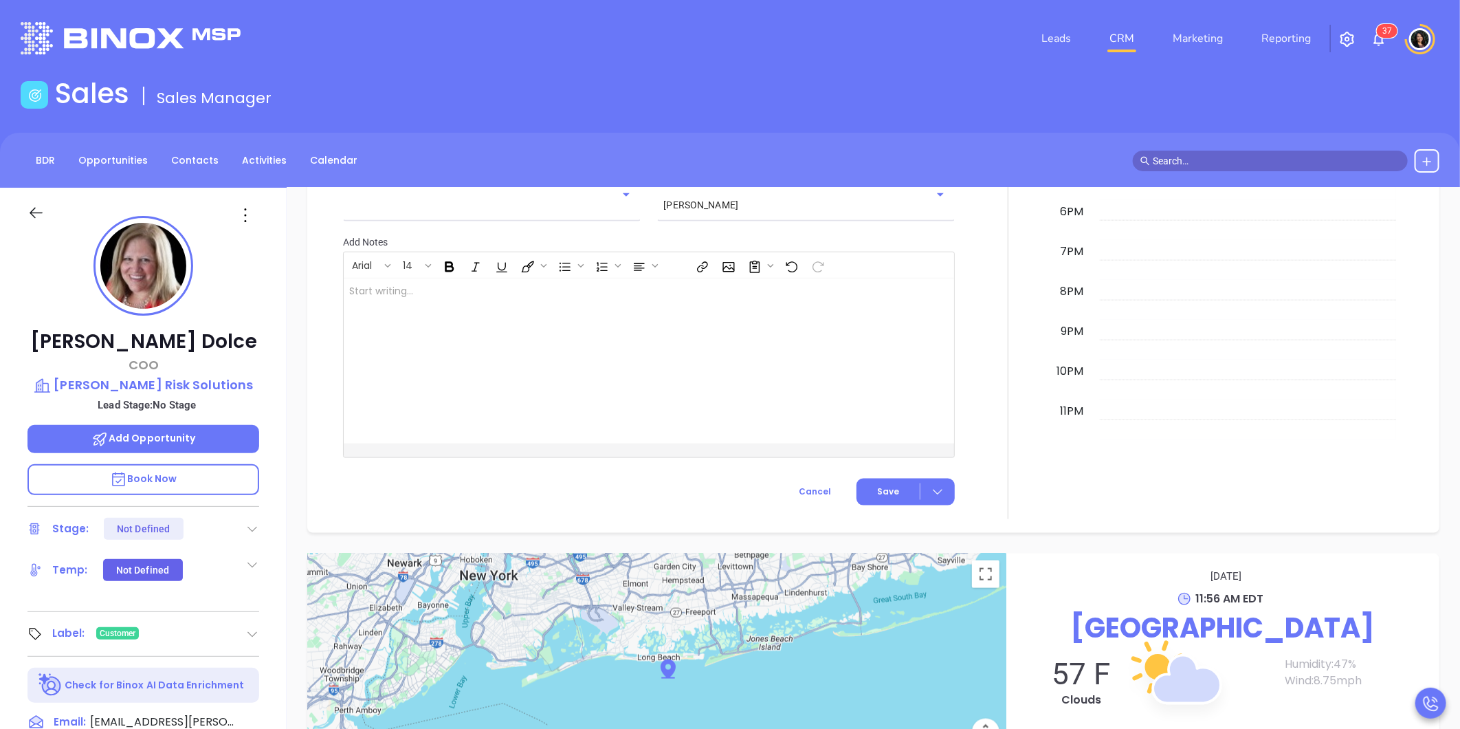
click at [815, 85] on div "Sales Sales Manager" at bounding box center [729, 96] width 1435 height 38
click at [105, 44] on img at bounding box center [131, 38] width 220 height 32
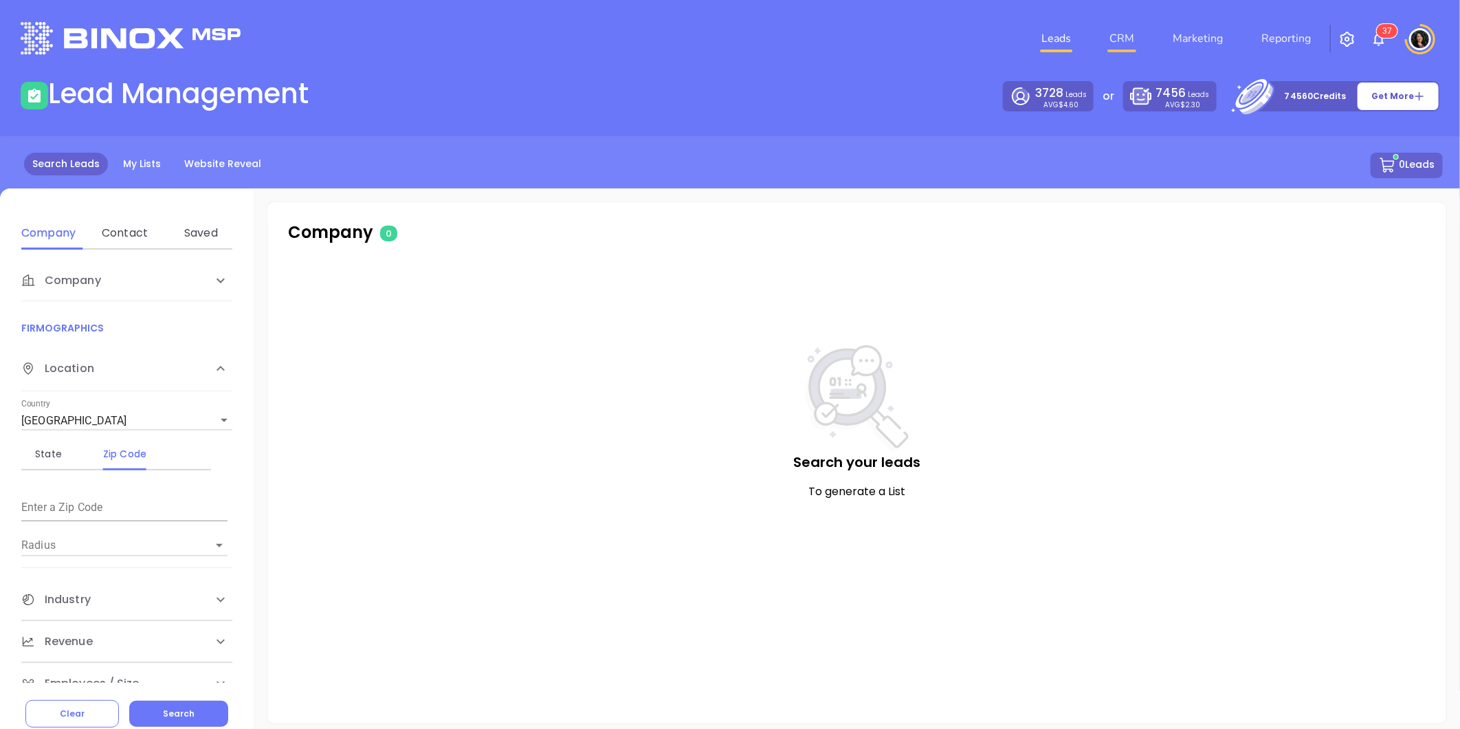
click at [1116, 38] on link "CRM" at bounding box center [1122, 38] width 36 height 27
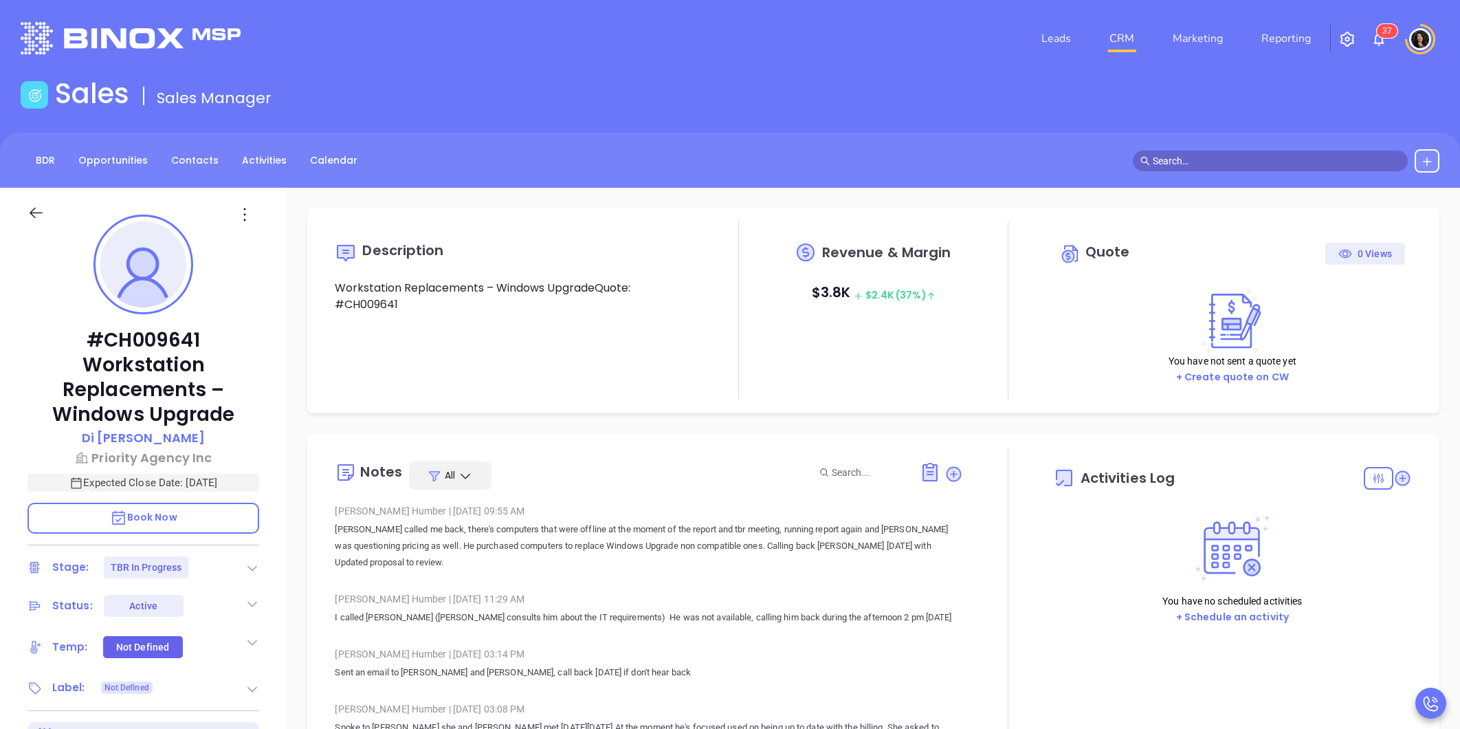
type input "[DATE]"
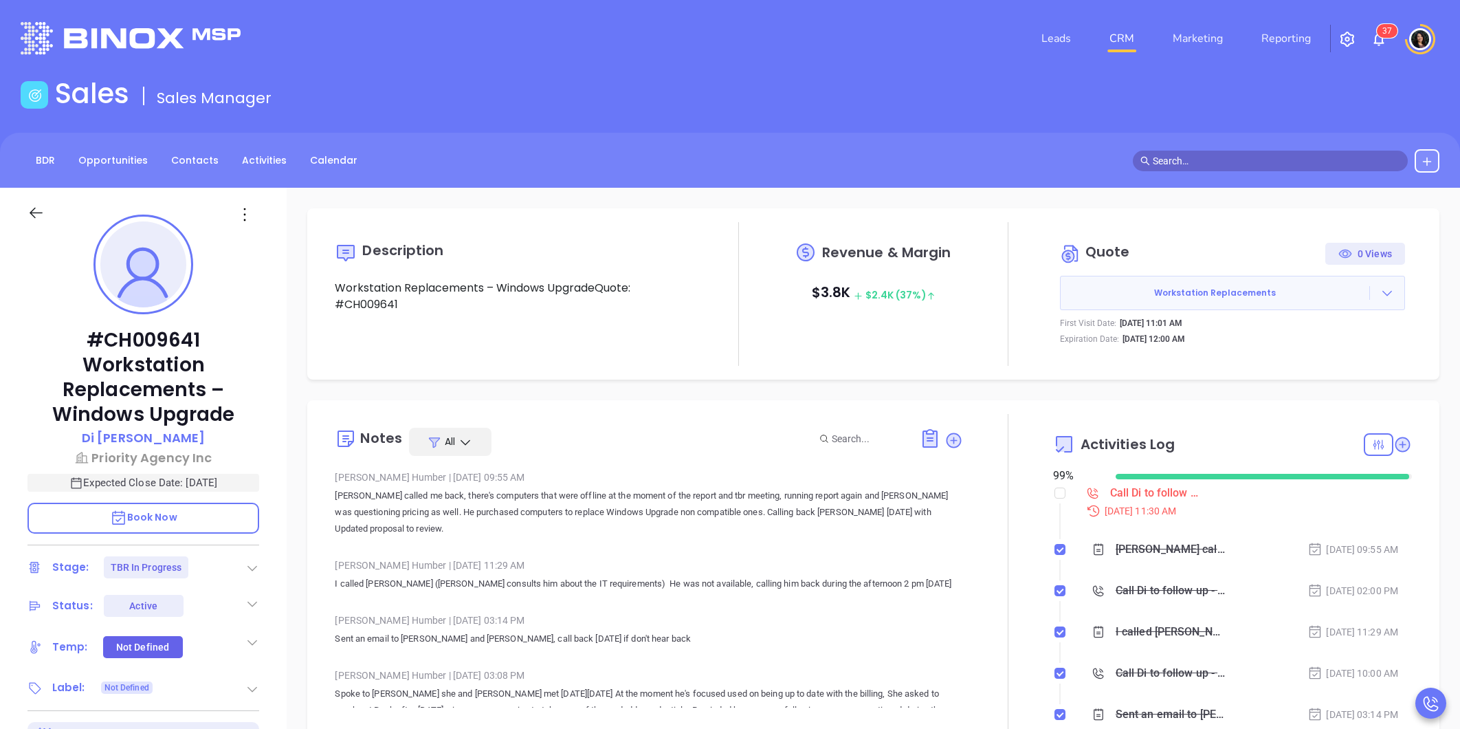
type input "[PERSON_NAME]"
click at [862, 70] on header "Leads CRM Marketing Reporting 3 7 Financial Leads Leads" at bounding box center [730, 38] width 1419 height 77
click at [1136, 498] on div "Call Di to follow up - [PERSON_NAME]" at bounding box center [1156, 493] width 93 height 21
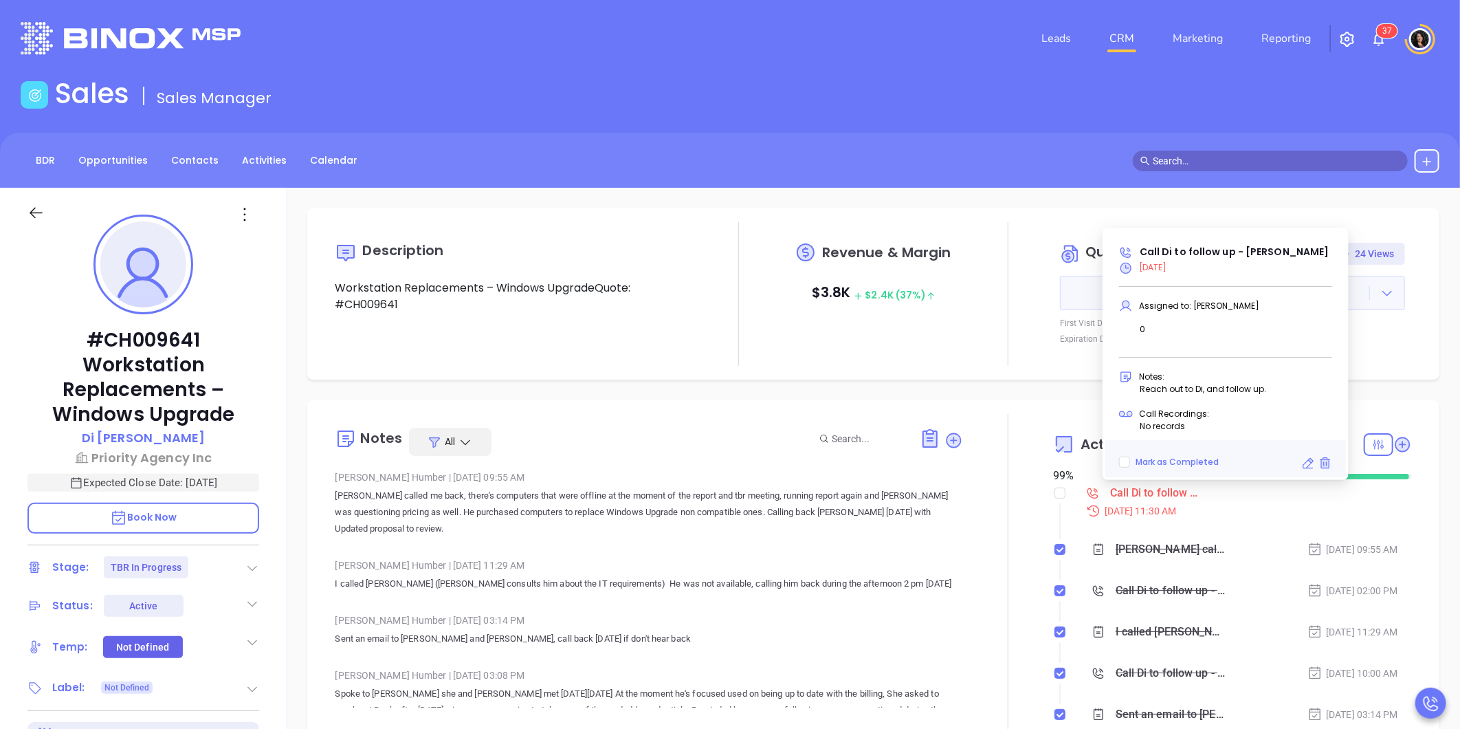
click at [1310, 465] on icon at bounding box center [1308, 463] width 14 height 14
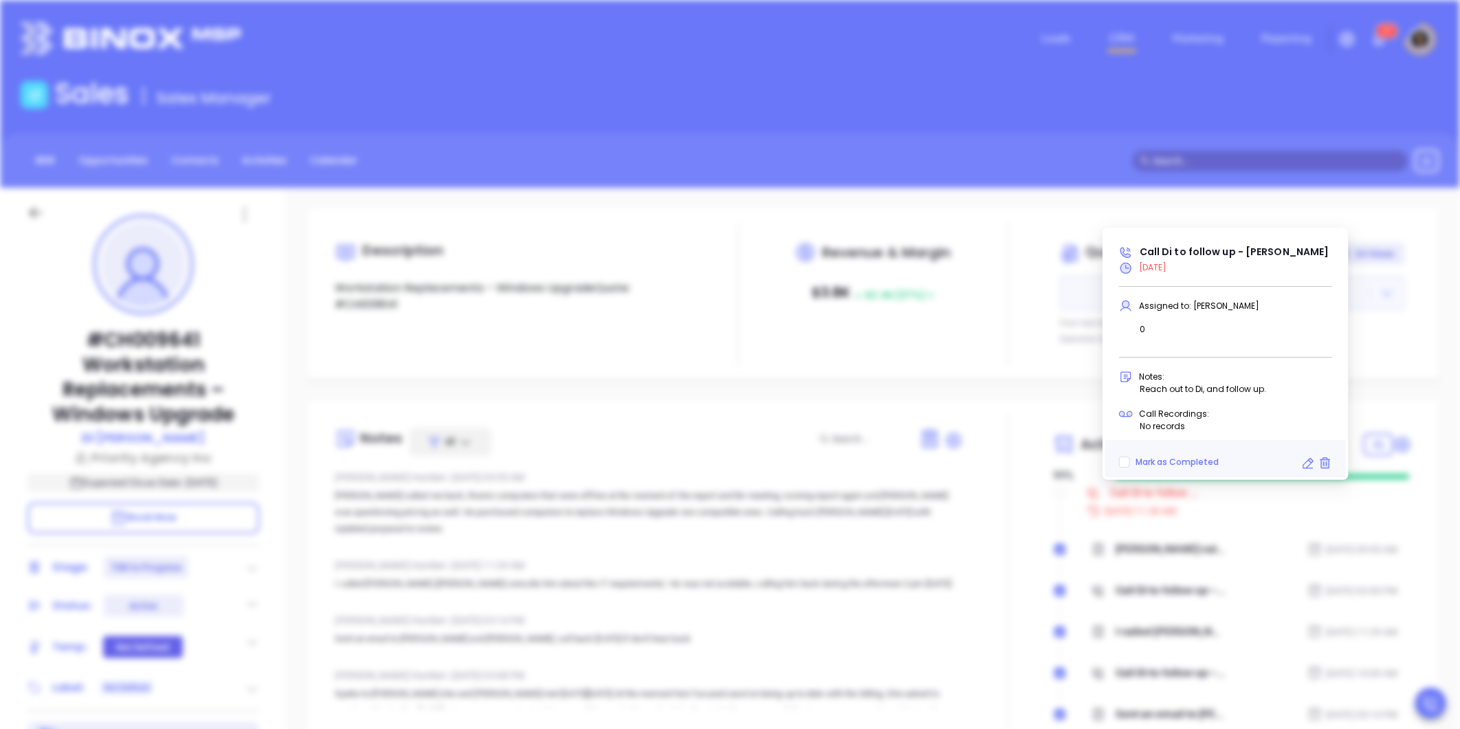
type input "[DATE]"
type input "Call Di to follow up - [PERSON_NAME]"
type input "Call"
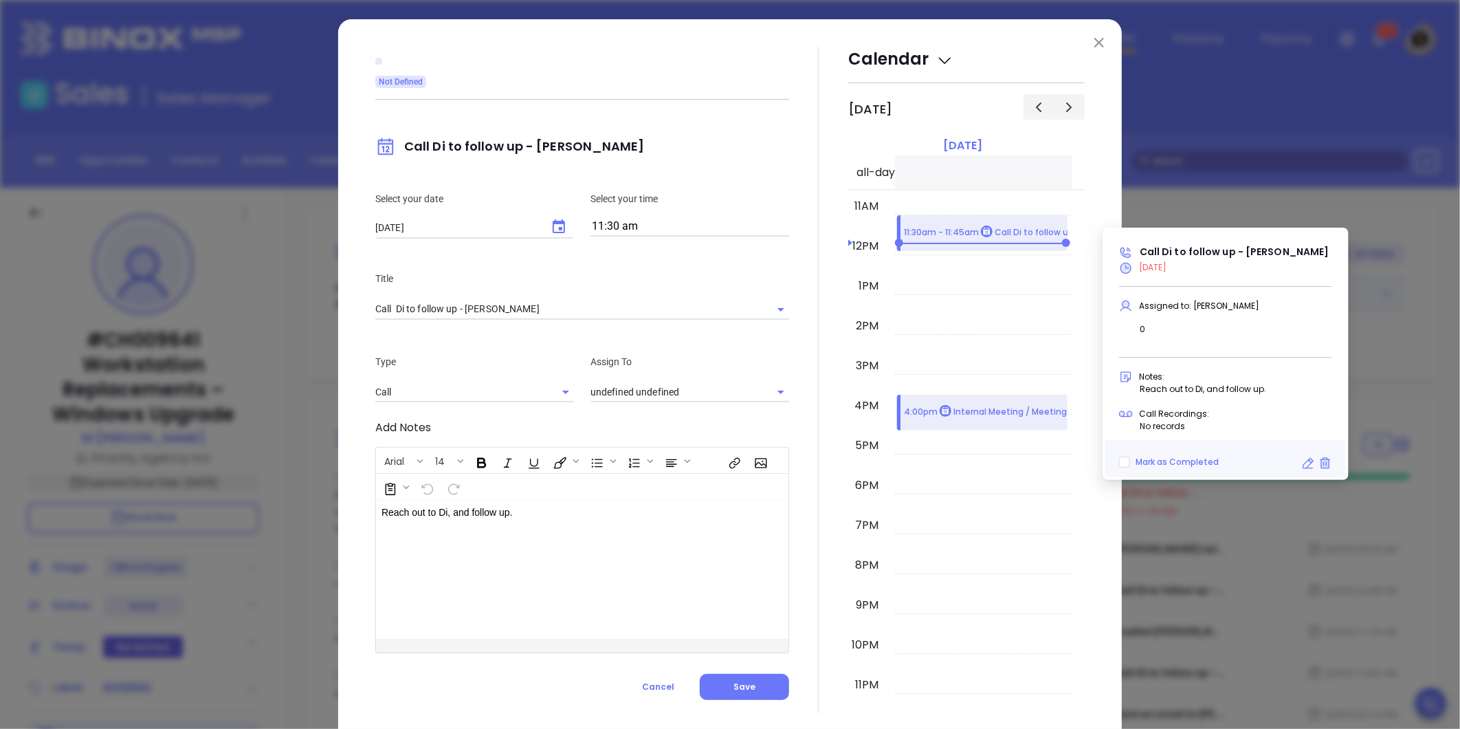
type input "[PERSON_NAME]"
click at [553, 228] on icon "Choose date, selected date is Oct 9, 2025" at bounding box center [559, 226] width 12 height 14
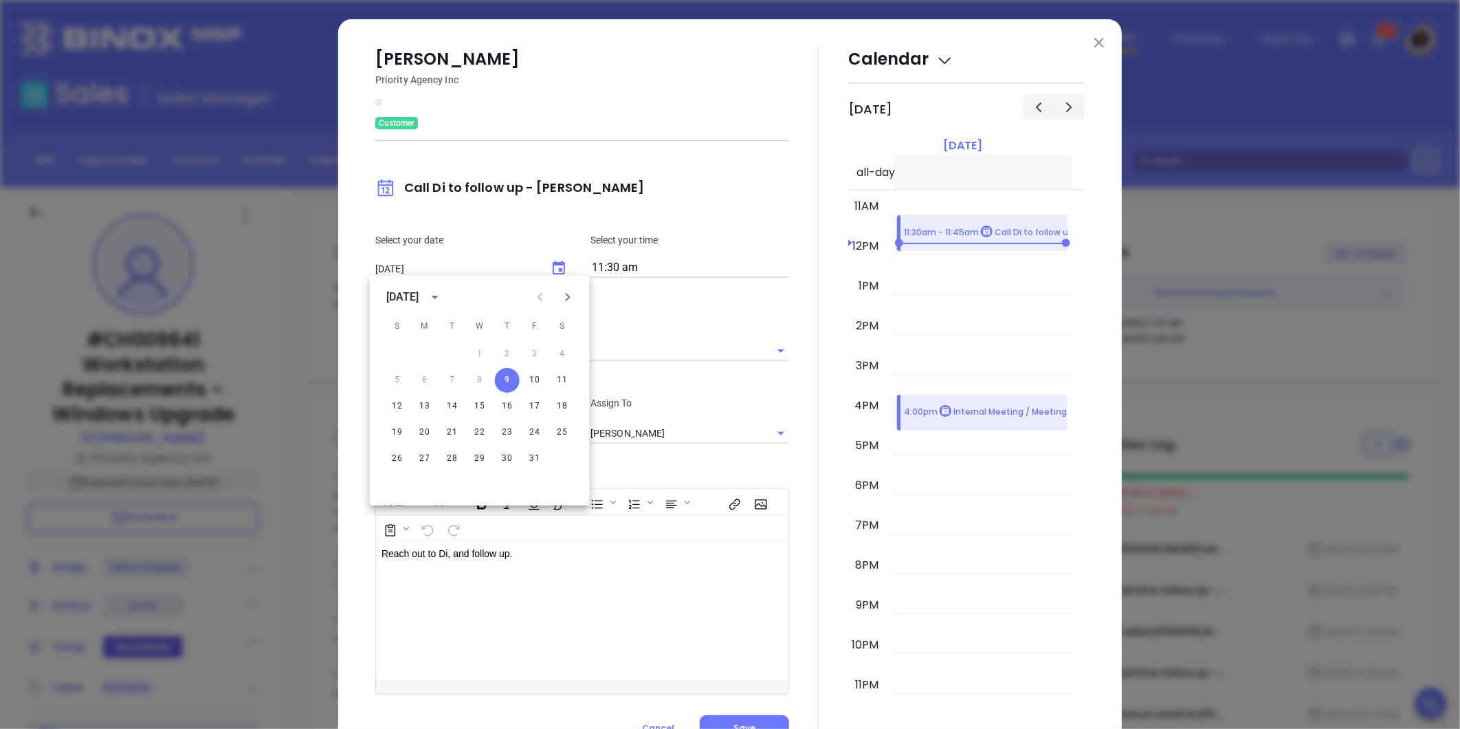
click at [651, 263] on input "11:30 am" at bounding box center [690, 267] width 199 height 19
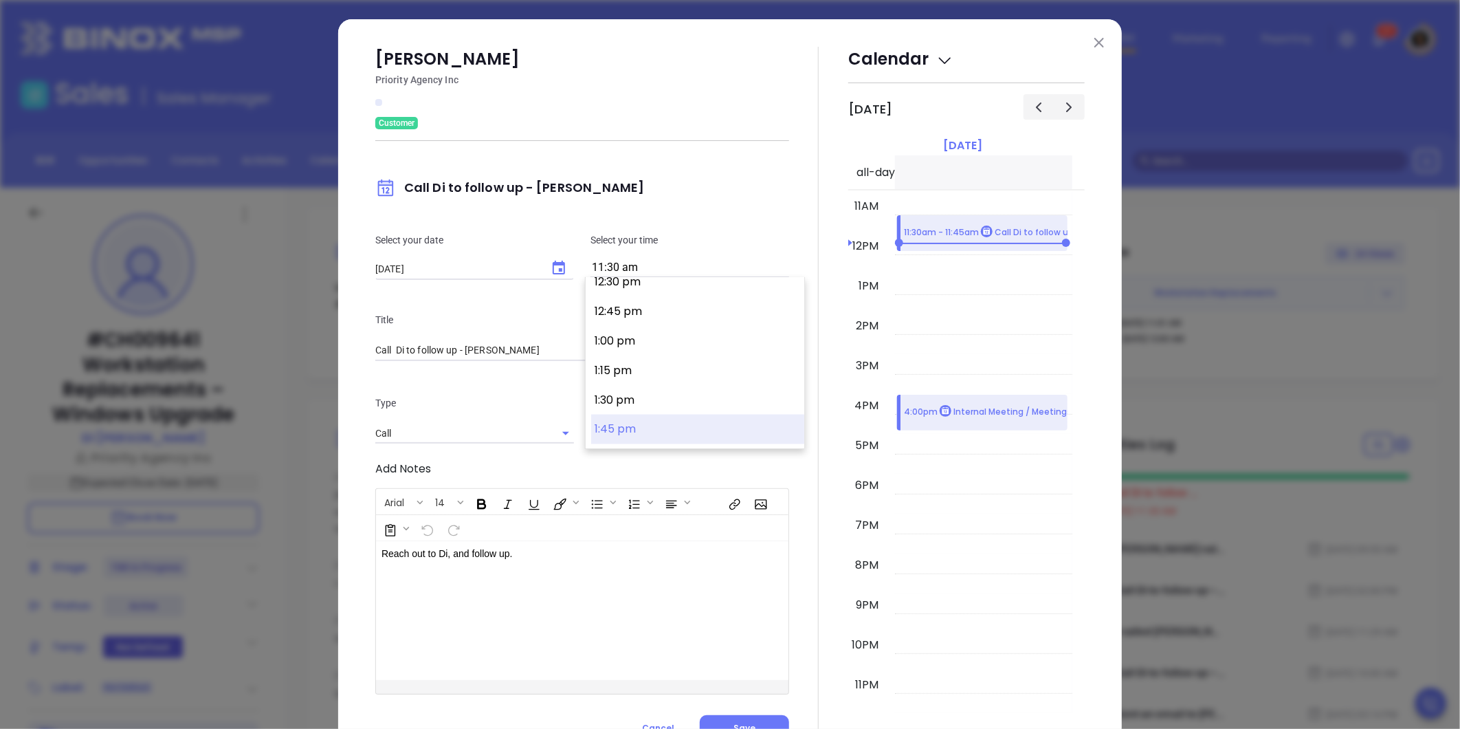
scroll to position [1559, 0]
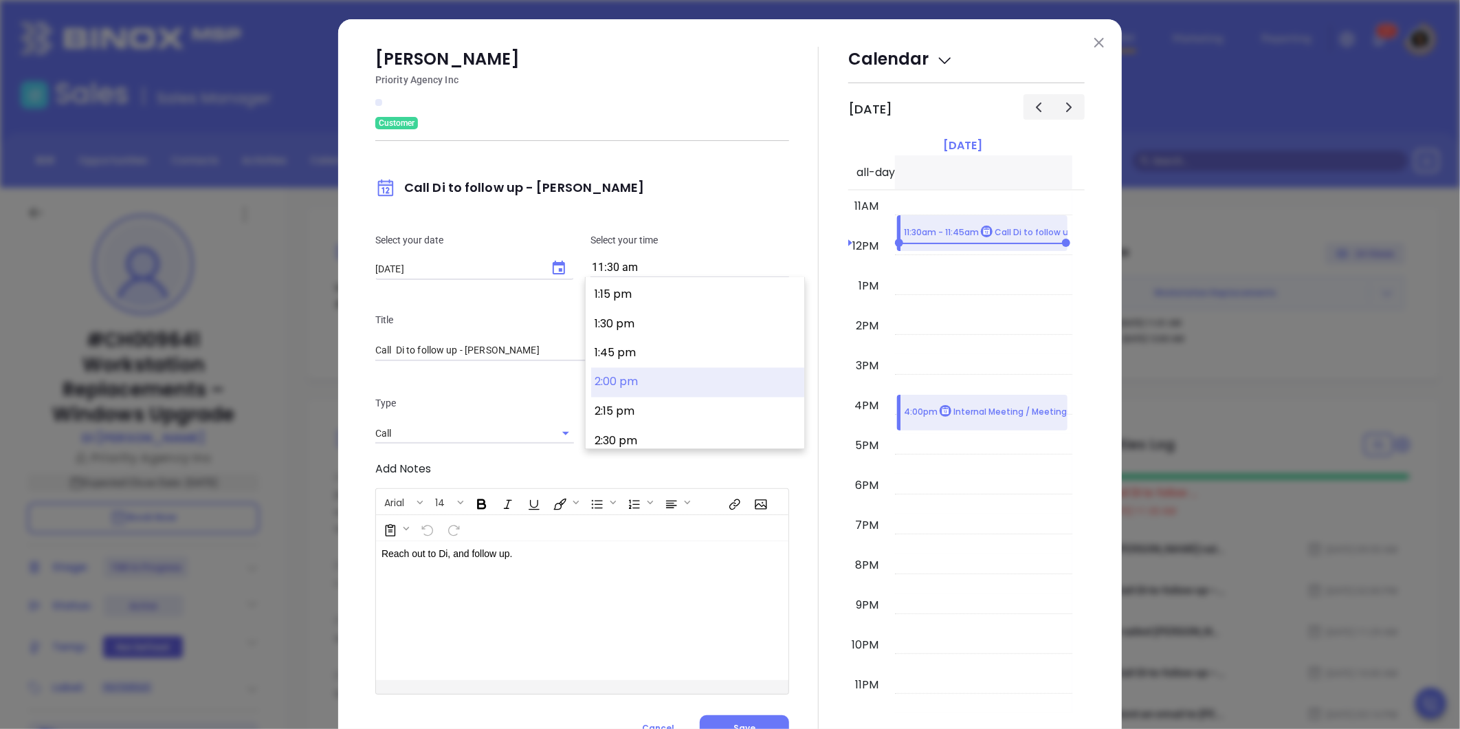
click at [652, 392] on button "2:00 pm" at bounding box center [697, 383] width 213 height 30
type input "2:00 pm"
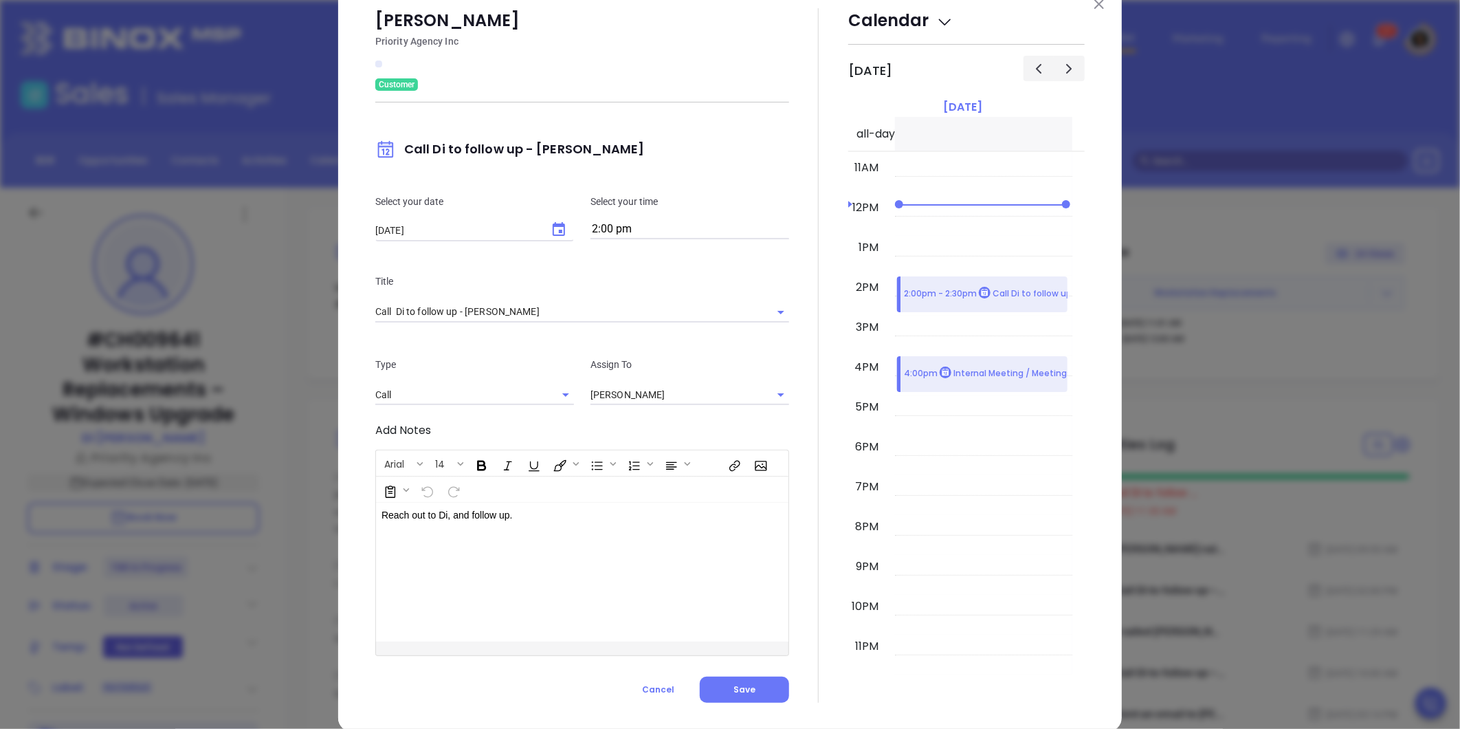
scroll to position [60, 0]
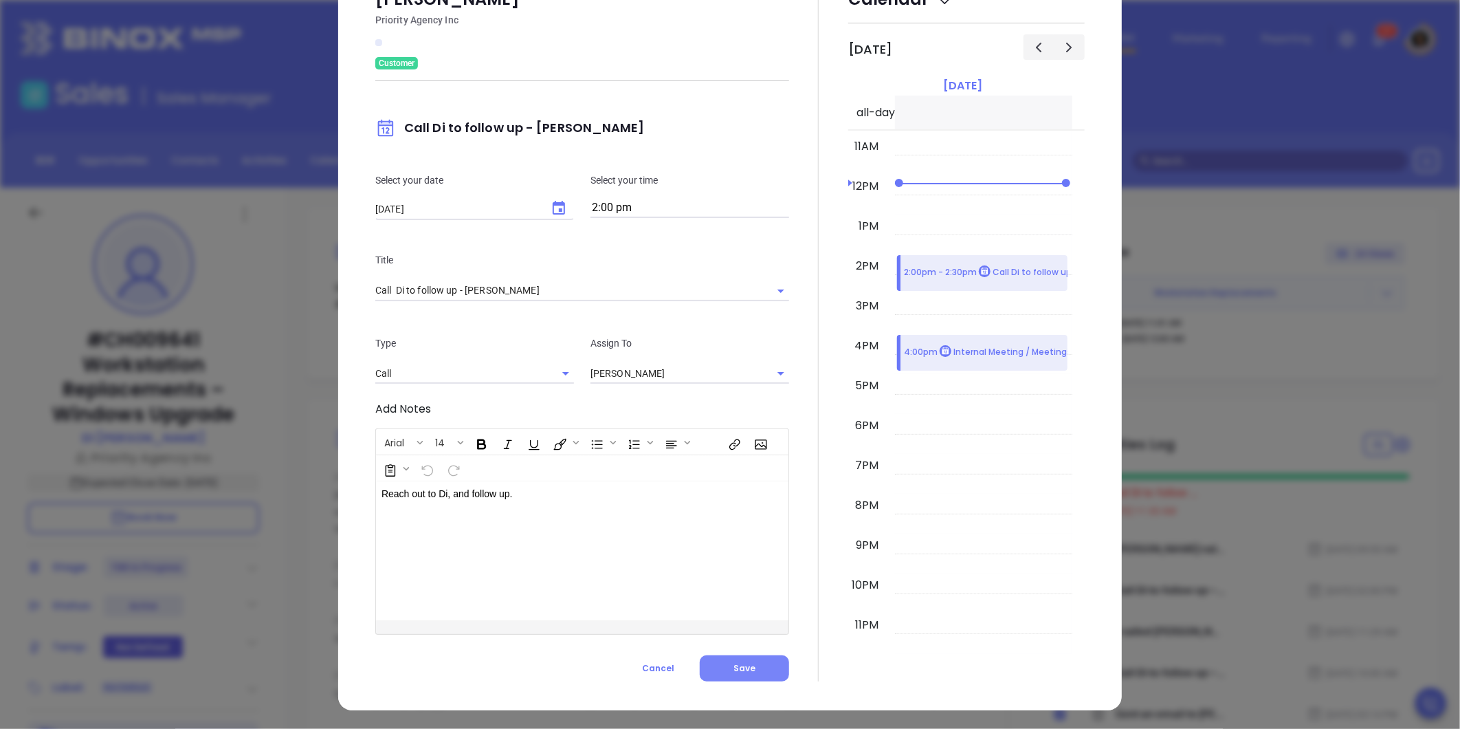
click at [752, 672] on button "Save" at bounding box center [744, 668] width 89 height 26
